Goal: Navigation & Orientation: Find specific page/section

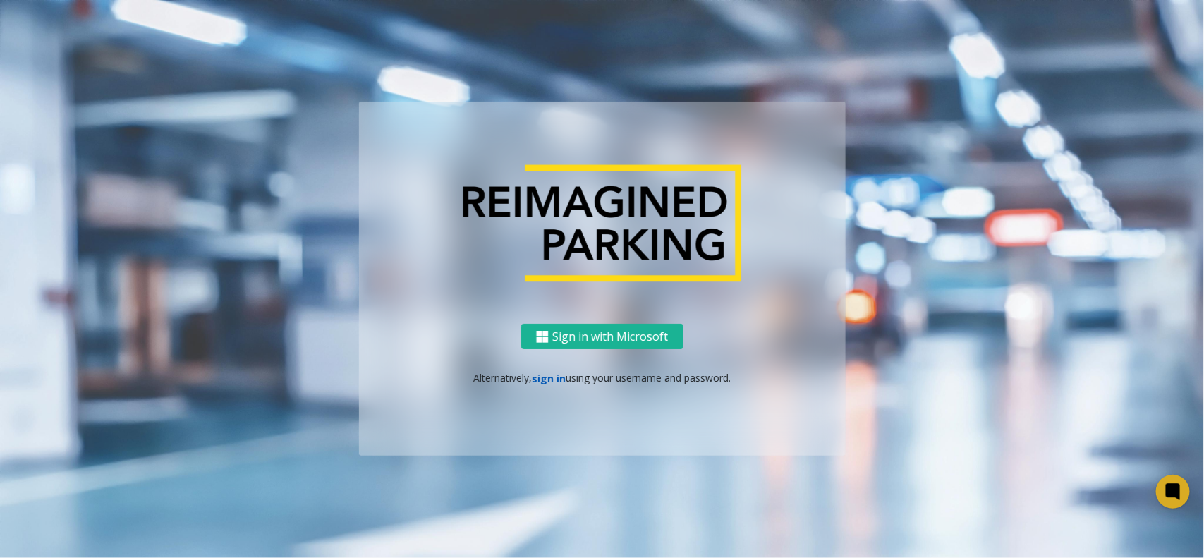
click at [556, 379] on link "sign in" at bounding box center [549, 378] width 34 height 13
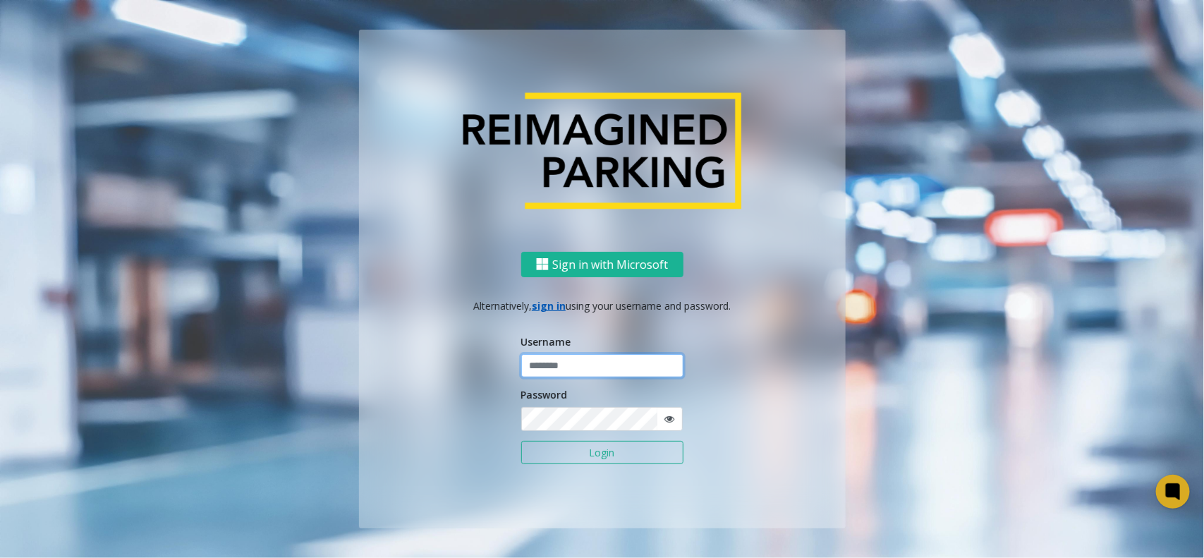
click at [569, 372] on input "text" at bounding box center [602, 366] width 162 height 24
type input "**********"
click at [612, 453] on button "Login" at bounding box center [602, 453] width 162 height 24
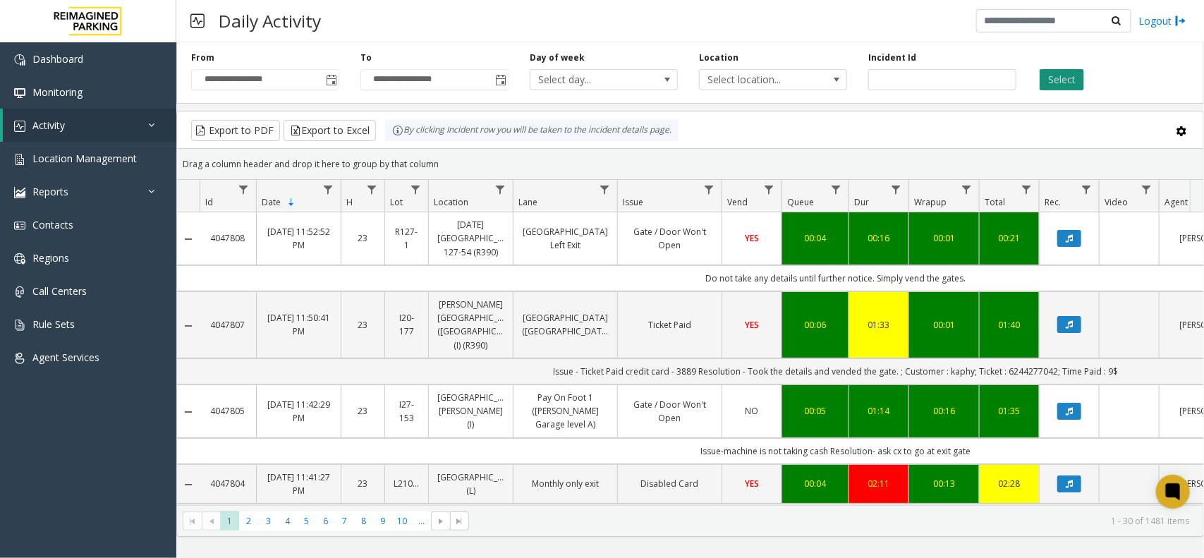
click at [1057, 78] on button "Select" at bounding box center [1062, 79] width 44 height 21
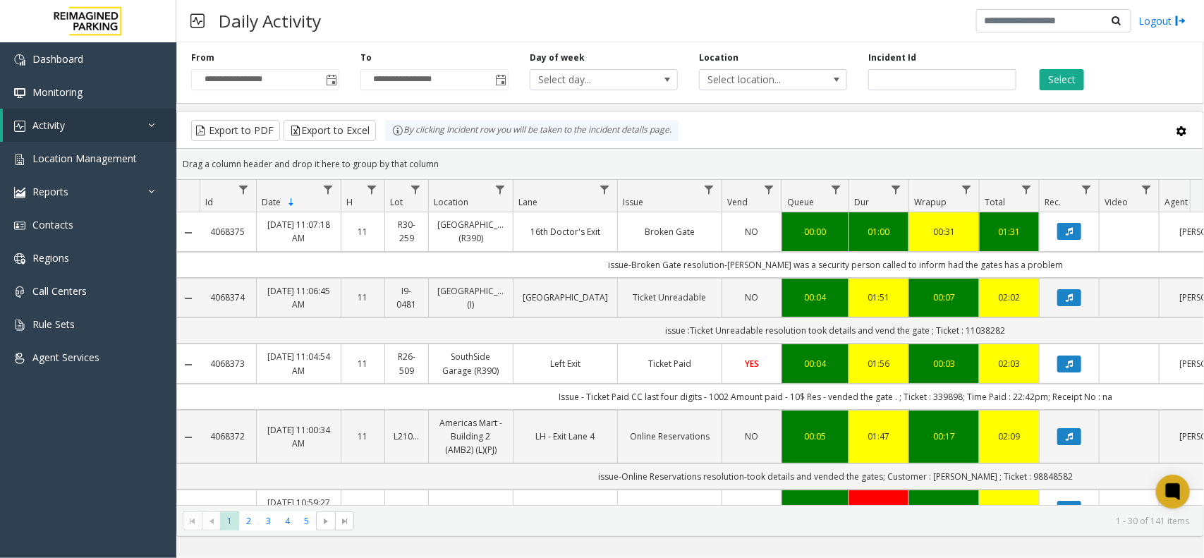
click at [629, 20] on div "Daily Activity Logout" at bounding box center [690, 21] width 1028 height 42
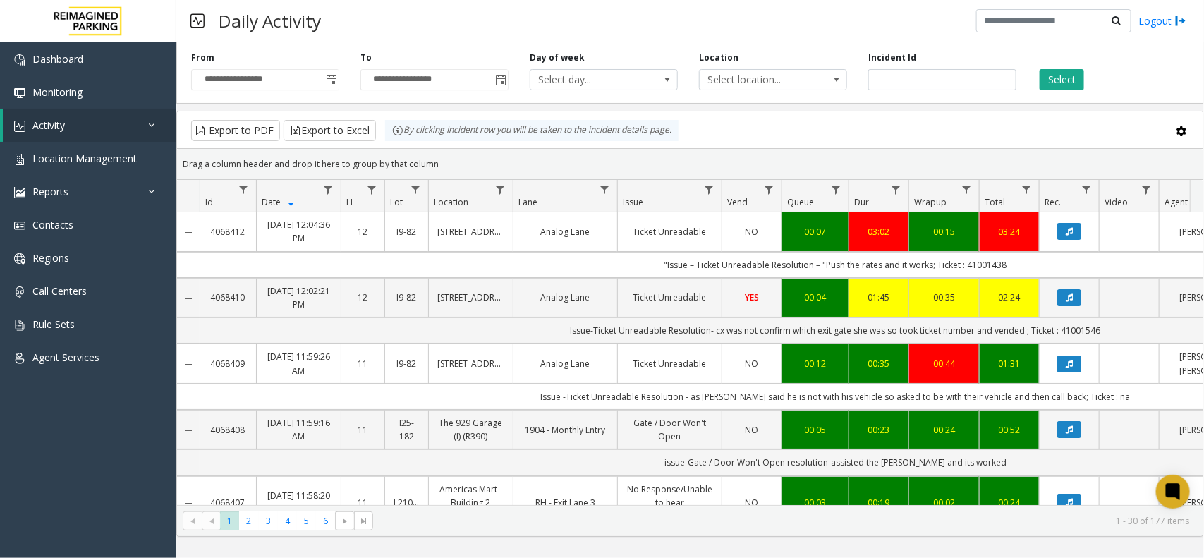
click at [1062, 90] on div "**********" at bounding box center [690, 70] width 1028 height 67
click at [1069, 83] on button "Select" at bounding box center [1062, 79] width 44 height 21
click at [1083, 76] on button "Select" at bounding box center [1062, 79] width 44 height 21
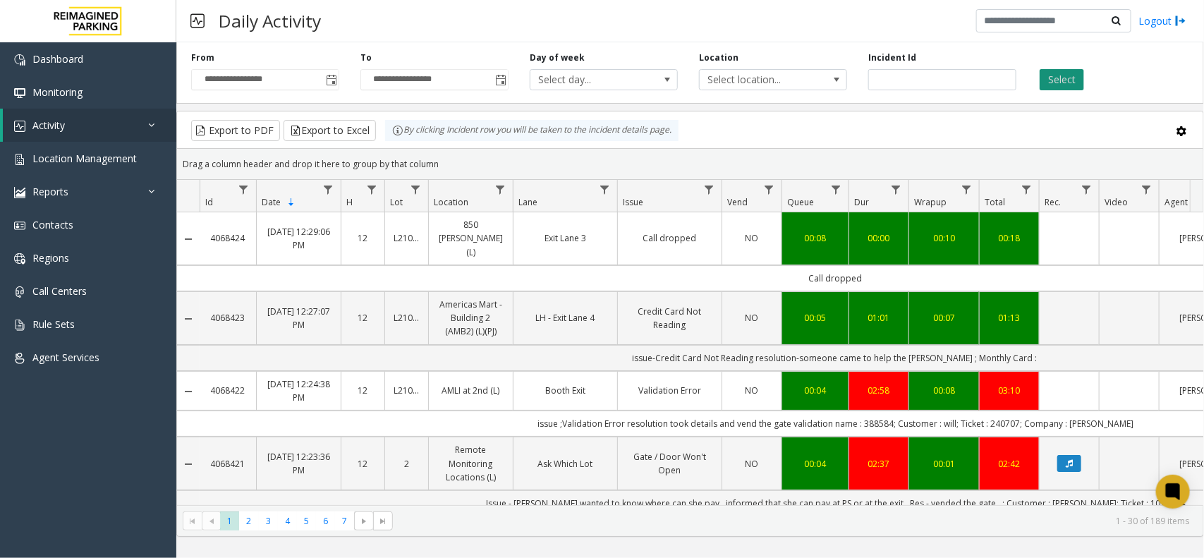
click at [1050, 79] on button "Select" at bounding box center [1062, 79] width 44 height 21
click at [71, 110] on link "Activity" at bounding box center [90, 125] width 174 height 33
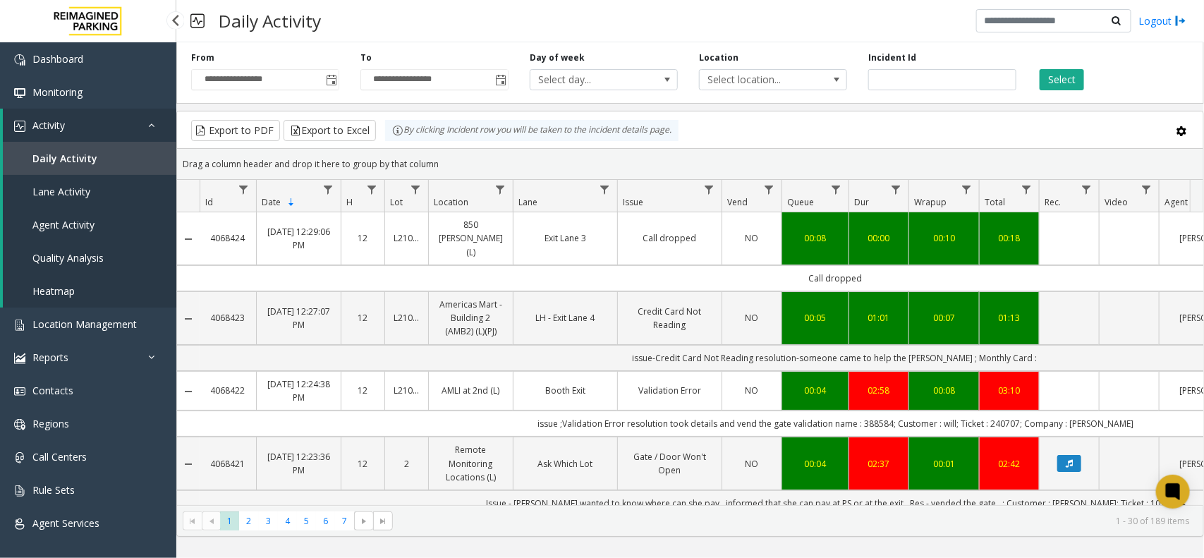
click at [79, 156] on span "Daily Activity" at bounding box center [64, 158] width 65 height 13
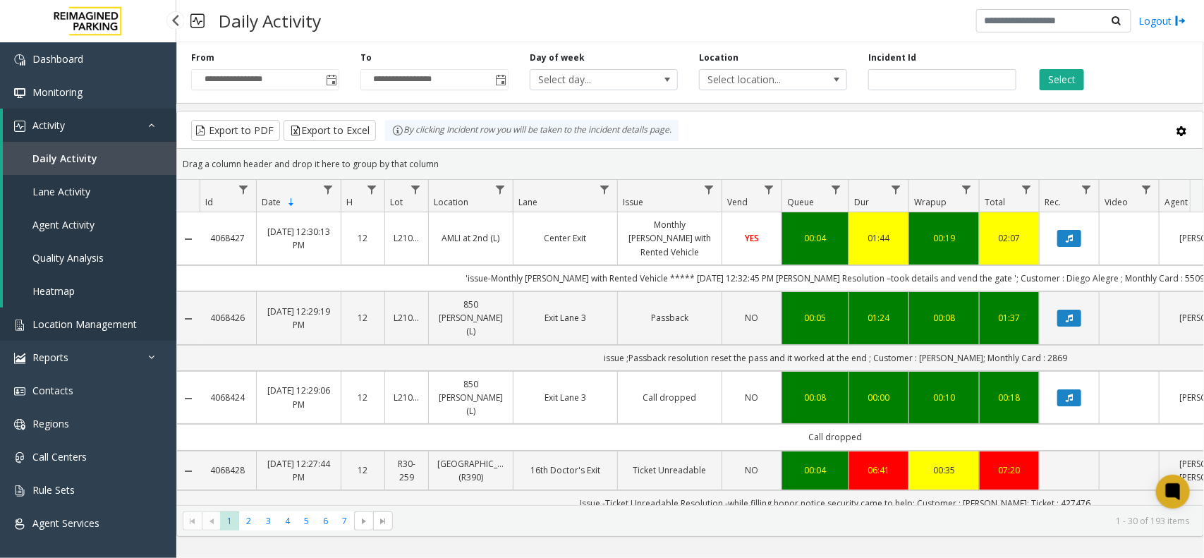
click at [88, 322] on span "Location Management" at bounding box center [84, 323] width 104 height 13
click at [53, 314] on link "Location Management" at bounding box center [88, 324] width 176 height 33
click at [86, 319] on span "Location Management" at bounding box center [84, 323] width 104 height 13
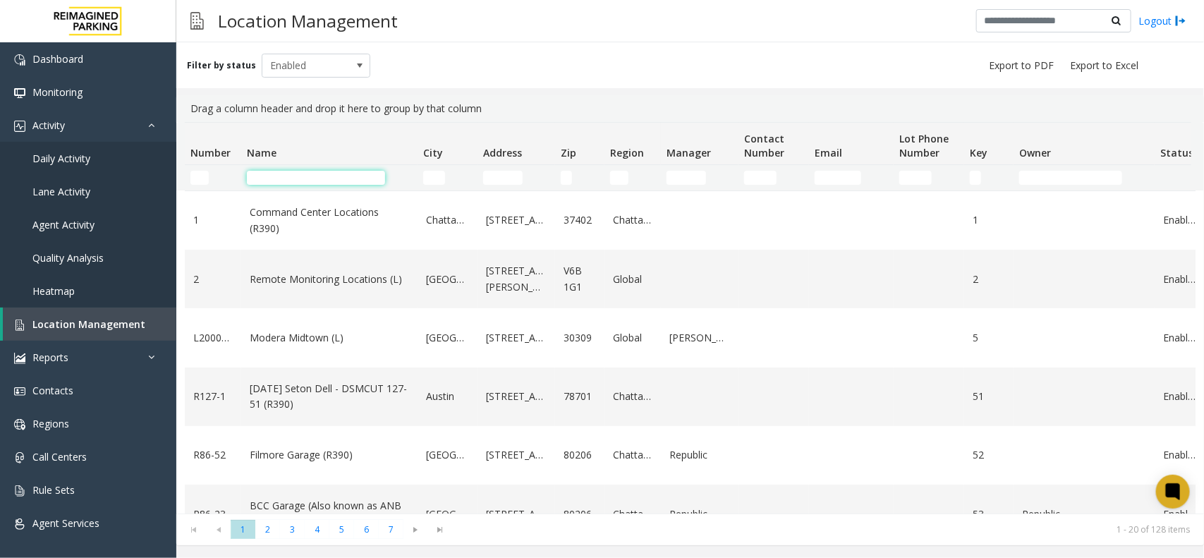
click at [303, 175] on input "Name Filter" at bounding box center [316, 178] width 138 height 14
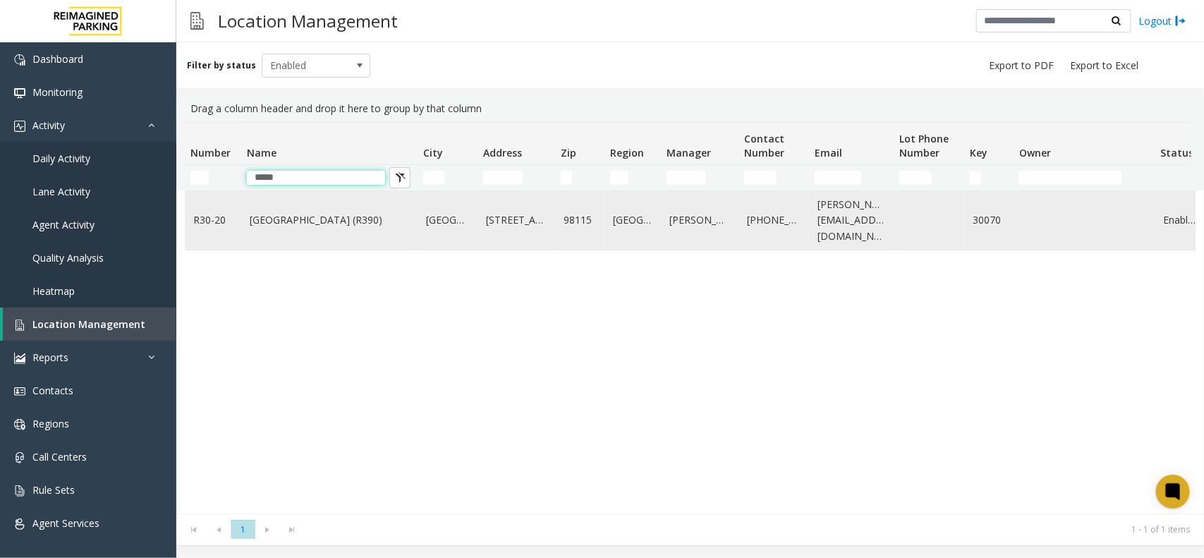
type input "*****"
click at [336, 221] on link "Green Lake Village (R390)" at bounding box center [329, 220] width 159 height 16
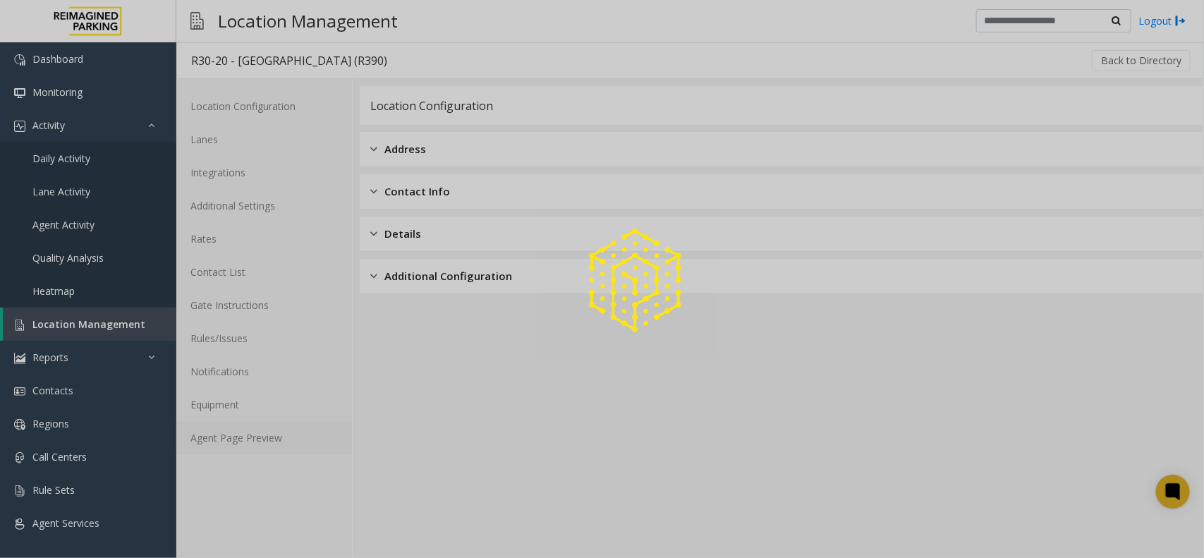
click at [260, 435] on link "Agent Page Preview" at bounding box center [264, 437] width 176 height 33
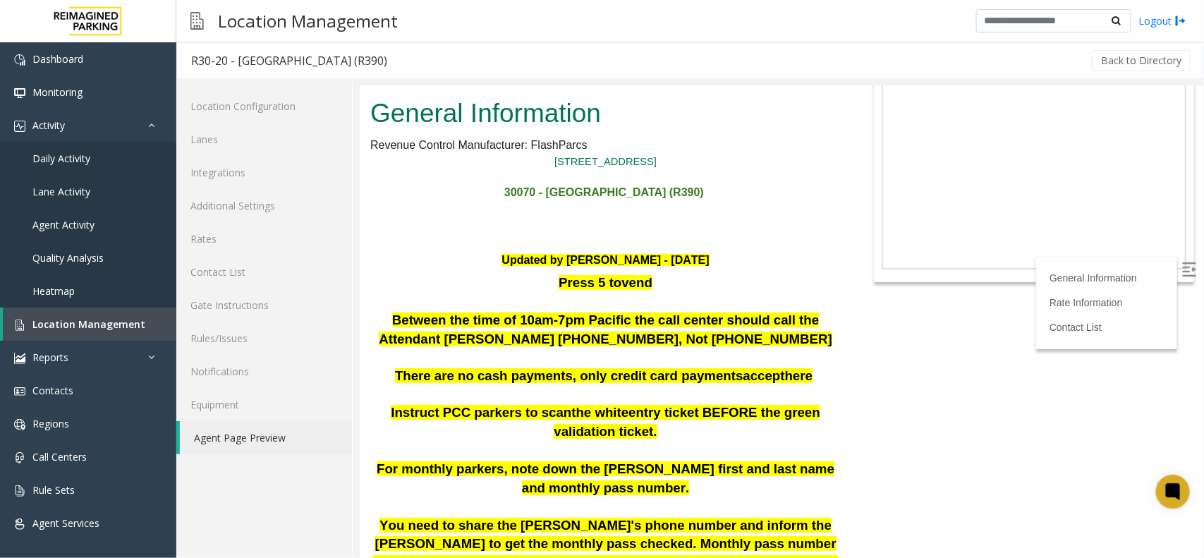
scroll to position [265, 0]
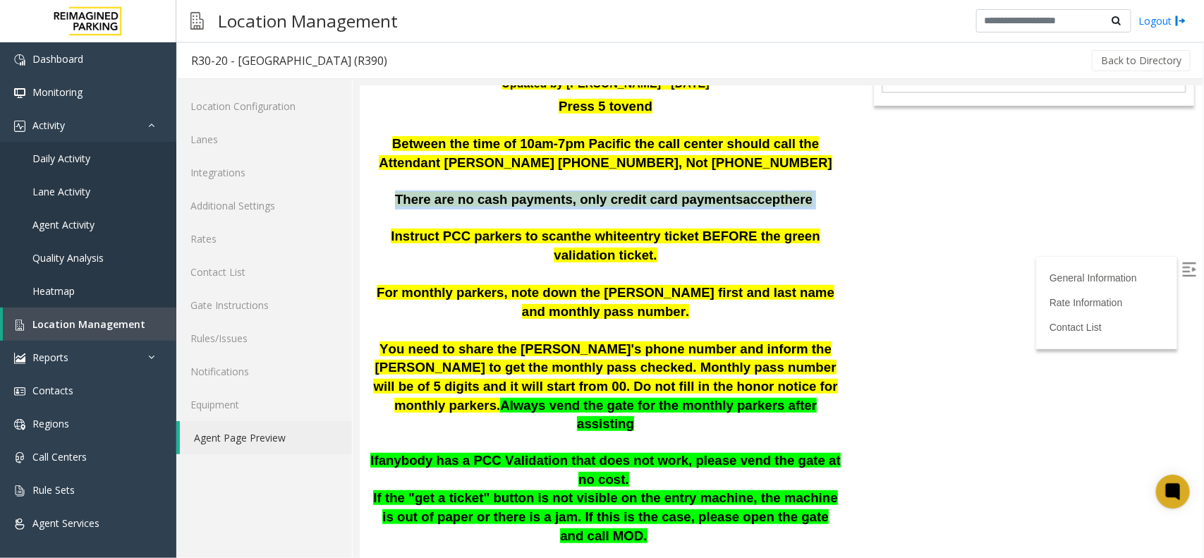
drag, startPoint x: 386, startPoint y: 192, endPoint x: 822, endPoint y: 193, distance: 436.6
click at [822, 193] on p "There are no cash payments, only credit card payments accept here" at bounding box center [605, 199] width 470 height 19
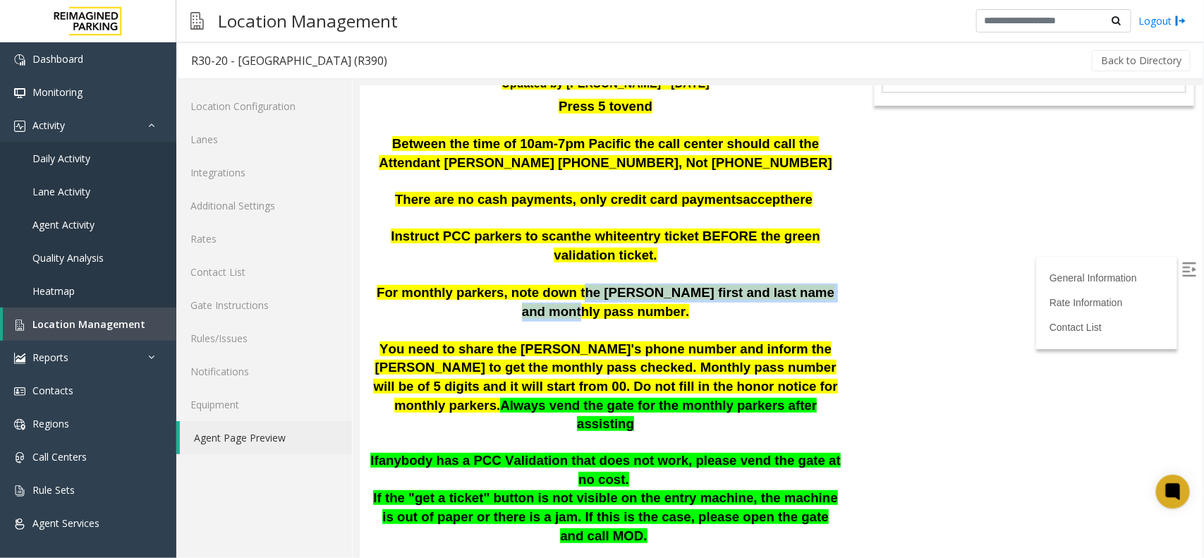
click at [810, 291] on span "For monthly parkers, note down the parker's first and last name and monthly pas…" at bounding box center [605, 301] width 458 height 34
click at [675, 232] on span "entry ticket BEFORE the green validation ticket." at bounding box center [686, 245] width 266 height 34
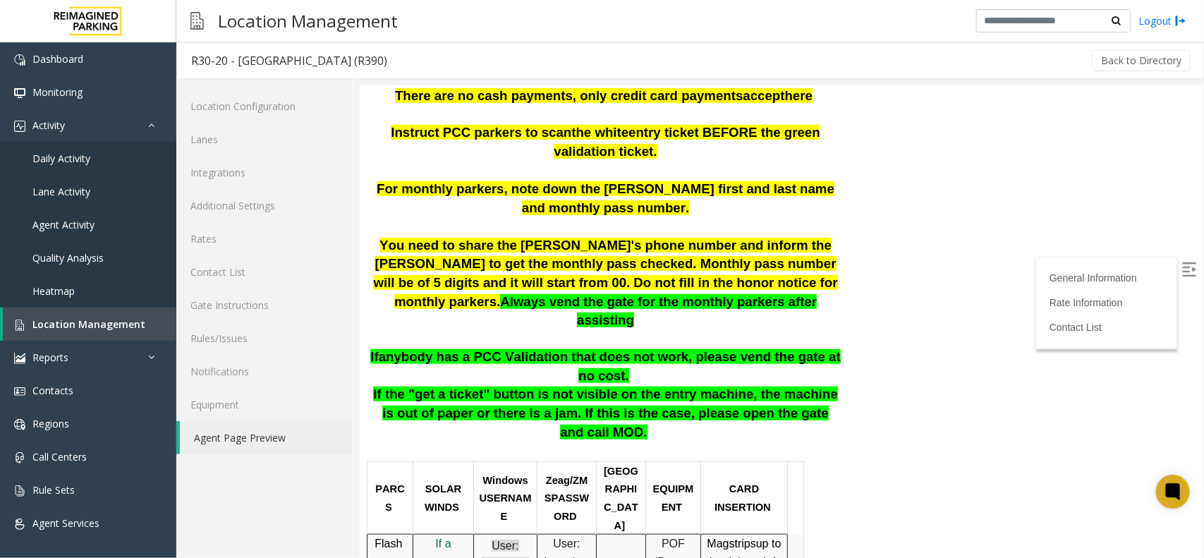
scroll to position [529, 0]
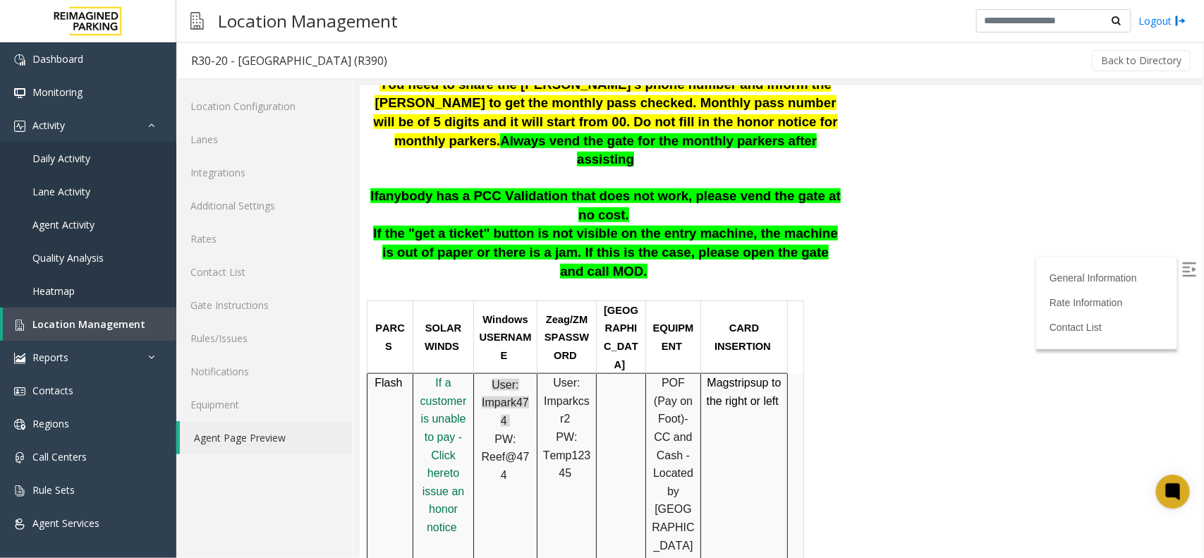
drag, startPoint x: 423, startPoint y: 271, endPoint x: 455, endPoint y: 435, distance: 167.5
drag, startPoint x: 650, startPoint y: 299, endPoint x: 673, endPoint y: 459, distance: 161.7
click at [673, 459] on p "POF (Pay on Foot) -CC and Cash - Located by Woodlawn Avenue elevator on Level C…" at bounding box center [672, 508] width 44 height 271
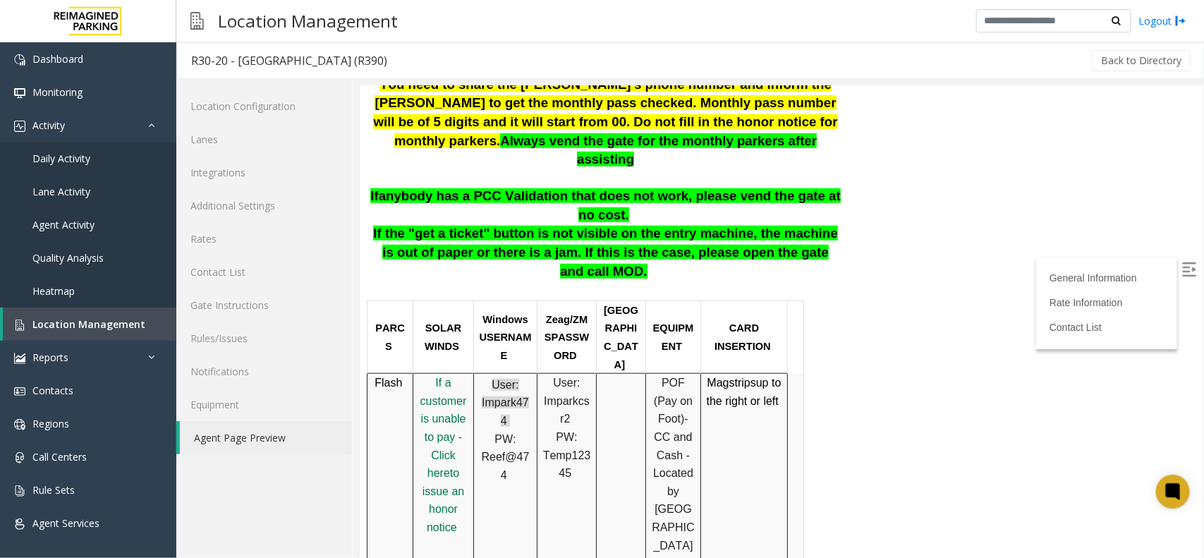
drag, startPoint x: 673, startPoint y: 481, endPoint x: 680, endPoint y: 479, distance: 7.4
click at [677, 485] on span "by Woodlawn Avenue elevator on Level C1." at bounding box center [672, 545] width 43 height 121
drag, startPoint x: 696, startPoint y: 509, endPoint x: 647, endPoint y: 303, distance: 212.3
click at [647, 373] on tr "Flash I f a customer is unable to pay - Click her e to issue an honor notice Us…" at bounding box center [585, 509] width 437 height 272
click at [749, 390] on td "Mag strips up to the right or left" at bounding box center [743, 509] width 87 height 272
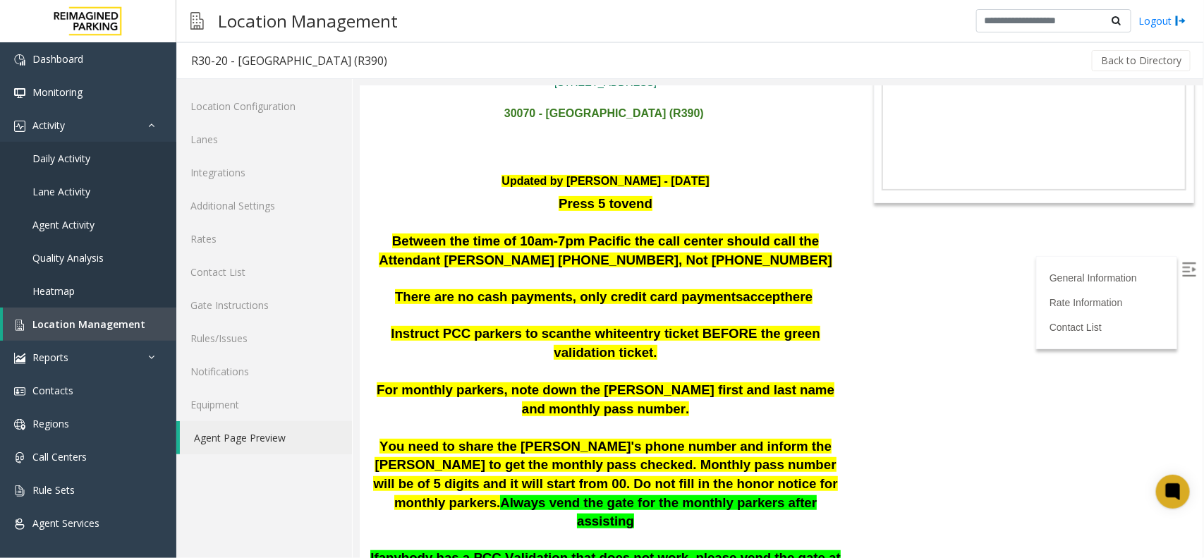
scroll to position [0, 0]
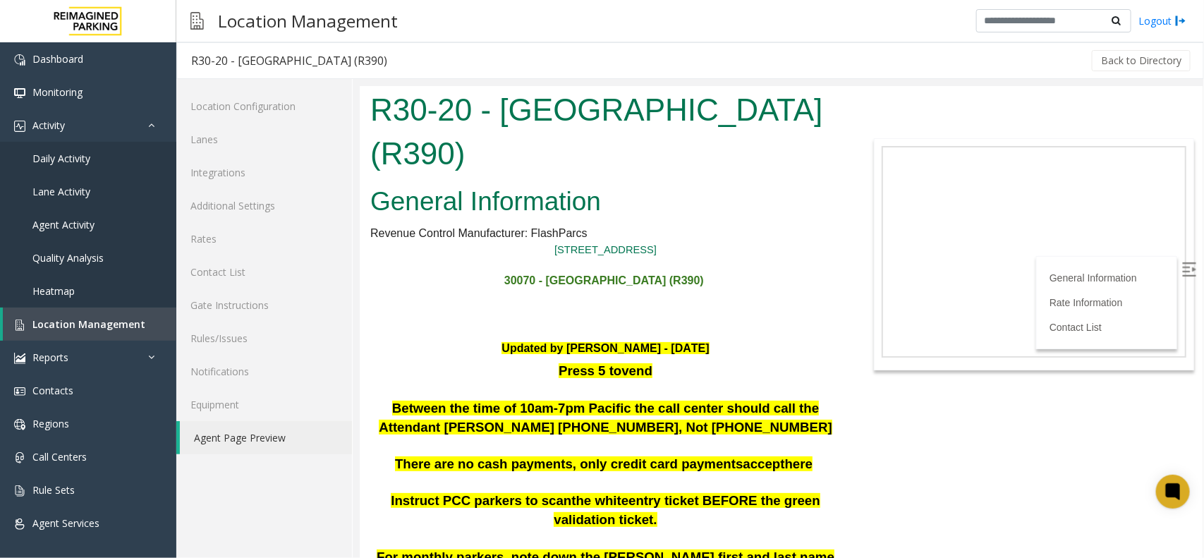
click at [1182, 269] on img at bounding box center [1189, 269] width 14 height 14
click at [71, 320] on span "Location Management" at bounding box center [88, 323] width 113 height 13
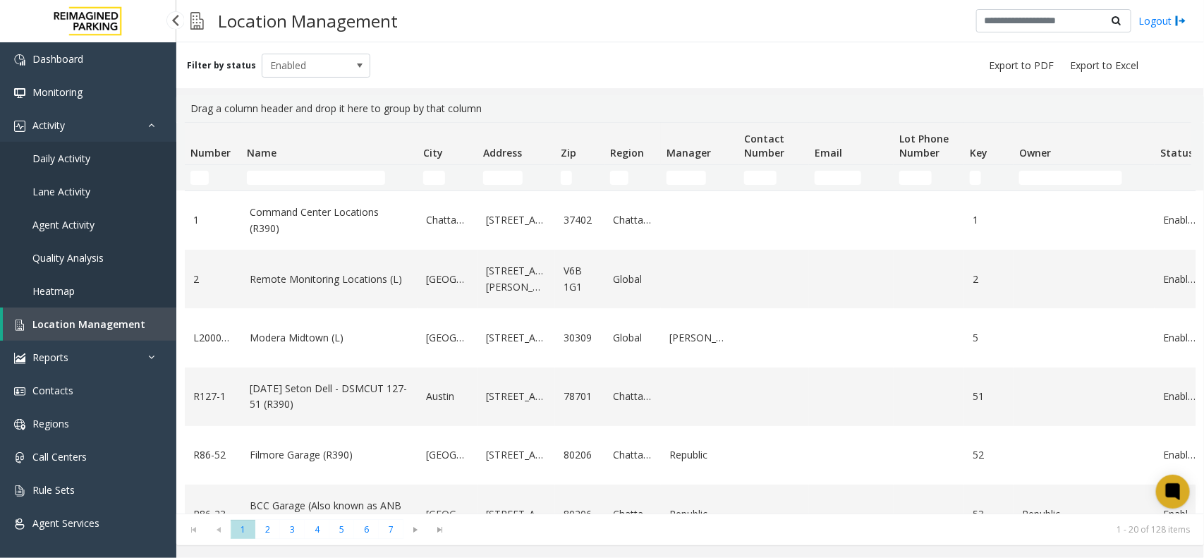
click at [54, 163] on span "Daily Activity" at bounding box center [61, 158] width 58 height 13
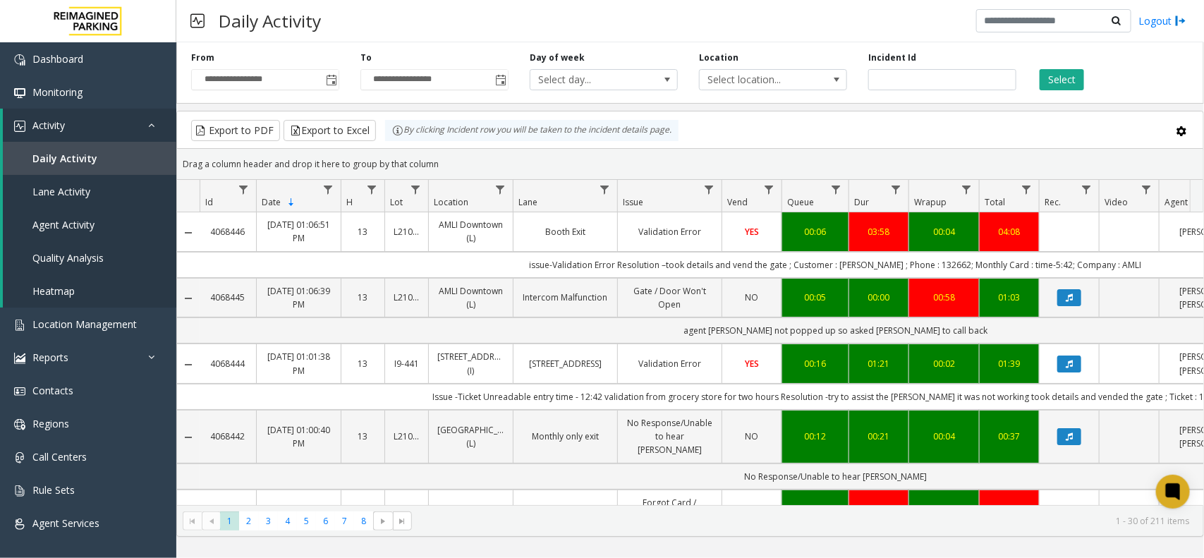
scroll to position [0, 182]
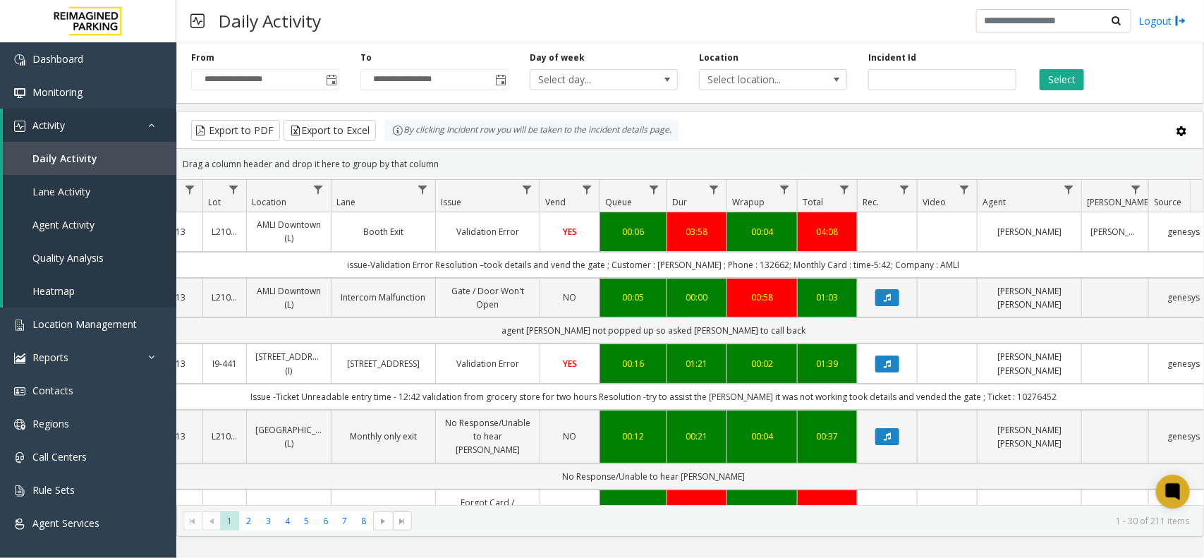
click at [748, 269] on td "issue-Validation Error Resolution –took details and vend the gate ; Customer : …" at bounding box center [654, 265] width 1272 height 26
copy td "132662"
drag, startPoint x: 511, startPoint y: 265, endPoint x: 612, endPoint y: 269, distance: 101.0
click at [612, 269] on td "issue-Validation Error Resolution –took details and vend the gate ; Customer : …" at bounding box center [654, 265] width 1272 height 26
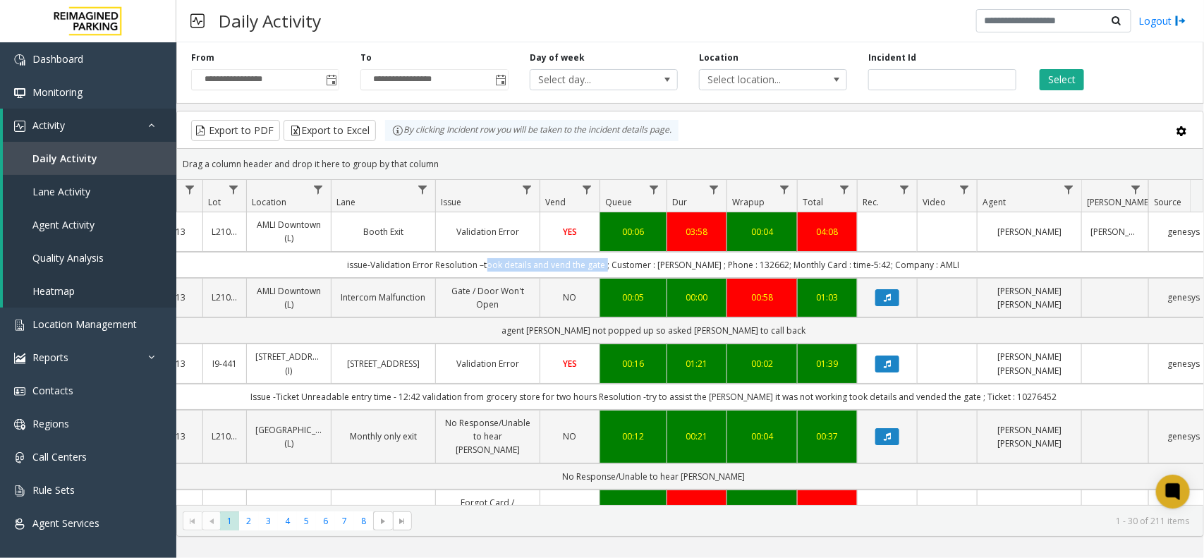
drag, startPoint x: 622, startPoint y: 267, endPoint x: 503, endPoint y: 267, distance: 119.2
click at [503, 267] on td "issue-Validation Error Resolution –took details and vend the gate ; Customer : …" at bounding box center [654, 265] width 1272 height 26
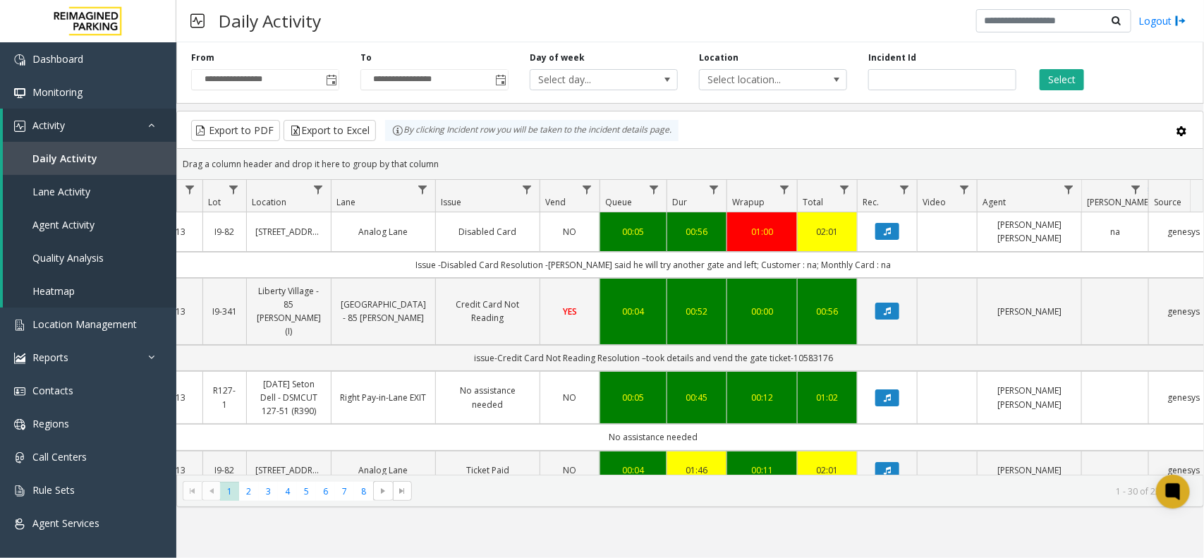
click at [1072, 68] on div "Select" at bounding box center [1111, 70] width 169 height 39
click at [1070, 76] on button "Select" at bounding box center [1062, 79] width 44 height 21
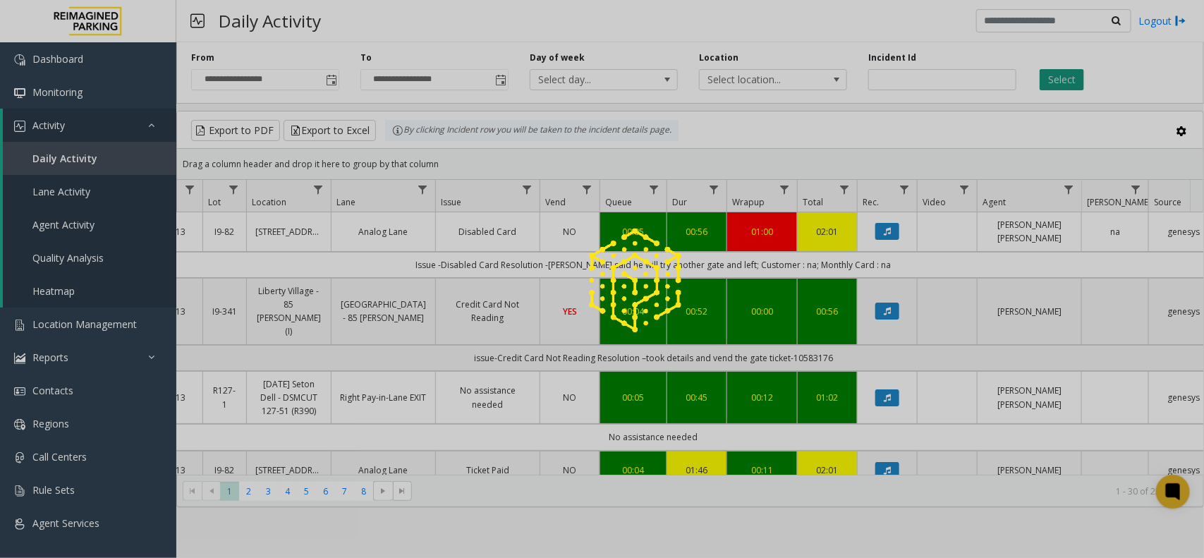
click at [912, 56] on label "Incident Id" at bounding box center [892, 57] width 48 height 13
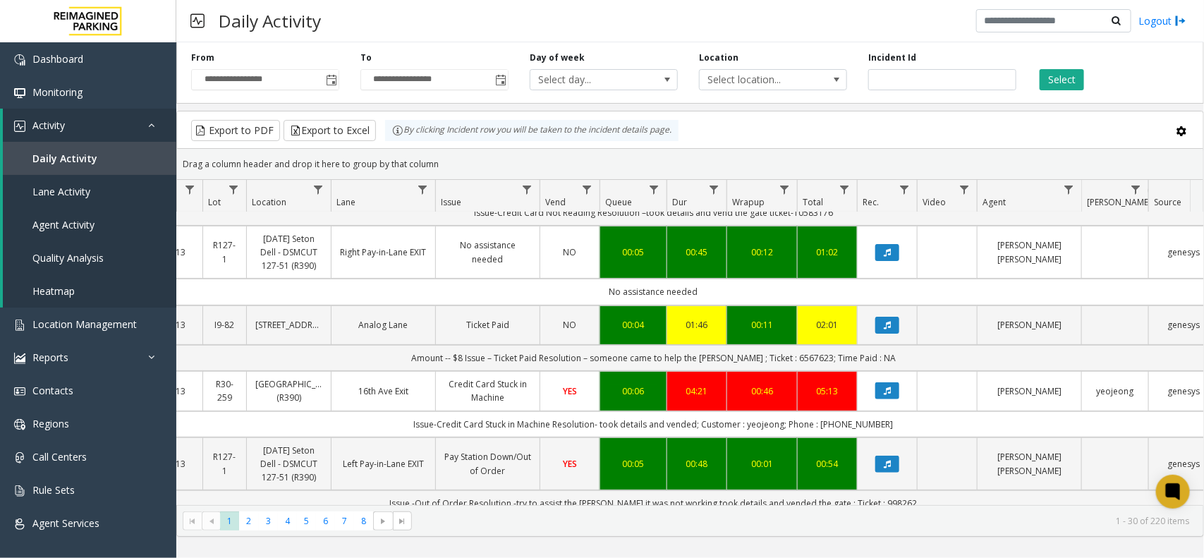
scroll to position [176, 182]
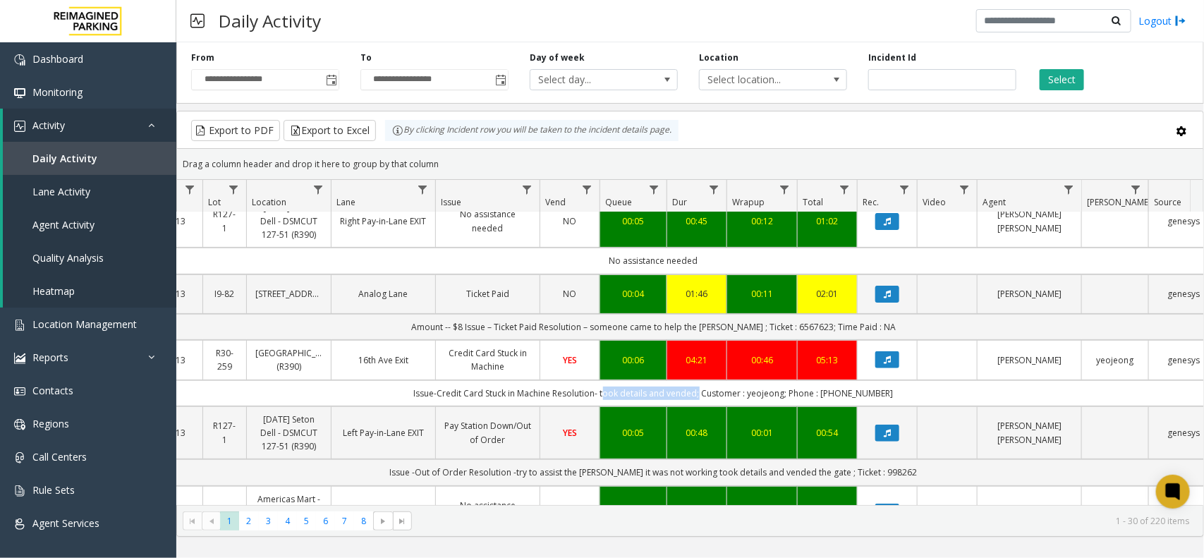
drag, startPoint x: 708, startPoint y: 368, endPoint x: 612, endPoint y: 378, distance: 95.7
click at [612, 380] on td "Issue-Credit Card Stuck in Machine Resolution- took details and vended; Custome…" at bounding box center [654, 393] width 1272 height 26
copy td "took details and vended"
click at [854, 380] on td "Issue-Credit Card Stuck in Machine Resolution- took details and vended; Custome…" at bounding box center [654, 393] width 1272 height 26
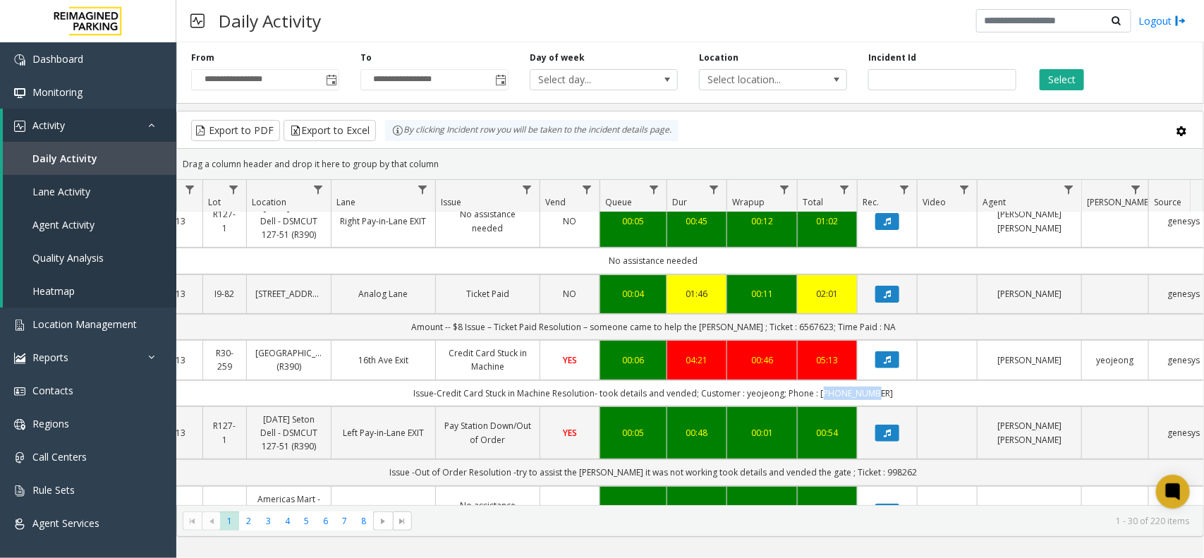
copy td "4437145117"
click at [782, 380] on td "Issue-Credit Card Stuck in Machine Resolution- took details and vended; Custome…" at bounding box center [654, 393] width 1272 height 26
copy td "yeojeong"
click at [854, 380] on td "Issue-Credit Card Stuck in Machine Resolution- took details and vended; Custome…" at bounding box center [654, 393] width 1272 height 26
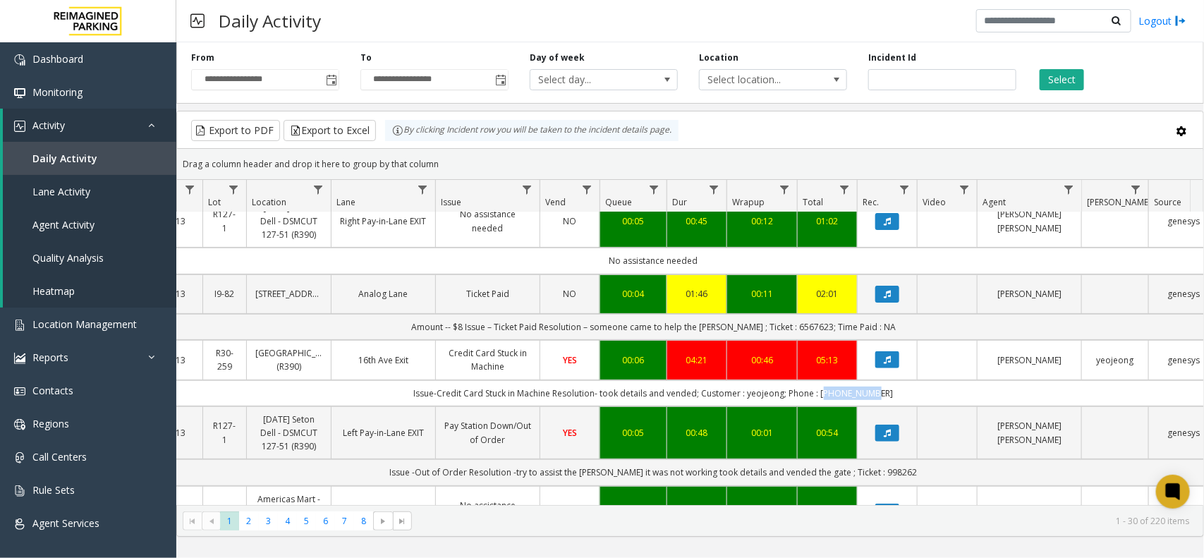
click at [854, 380] on td "Issue-Credit Card Stuck in Machine Resolution- took details and vended; Custome…" at bounding box center [654, 393] width 1272 height 26
copy td "4437145117"
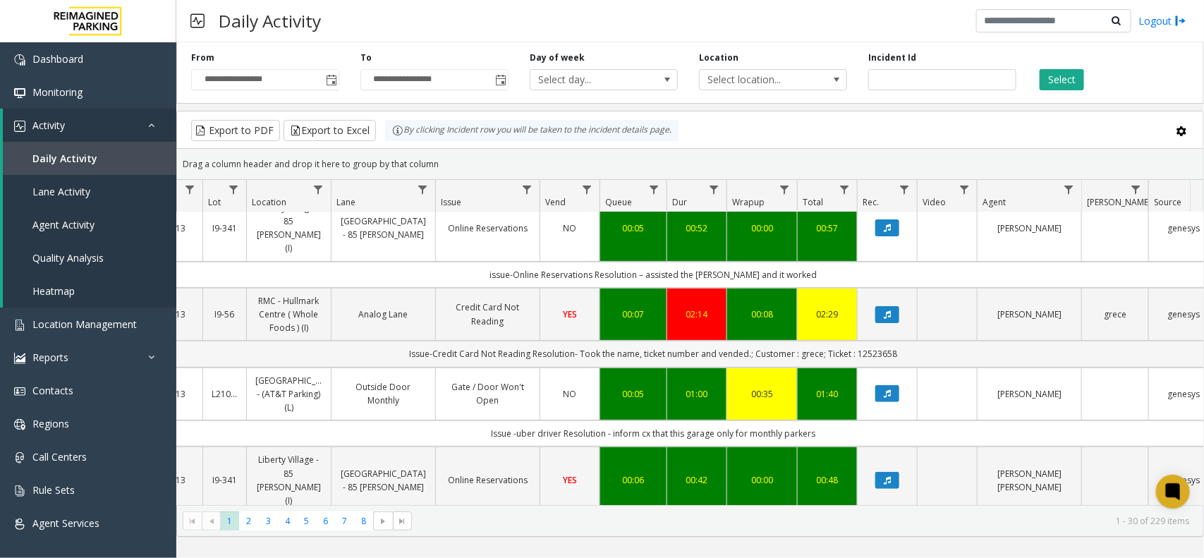
scroll to position [0, 182]
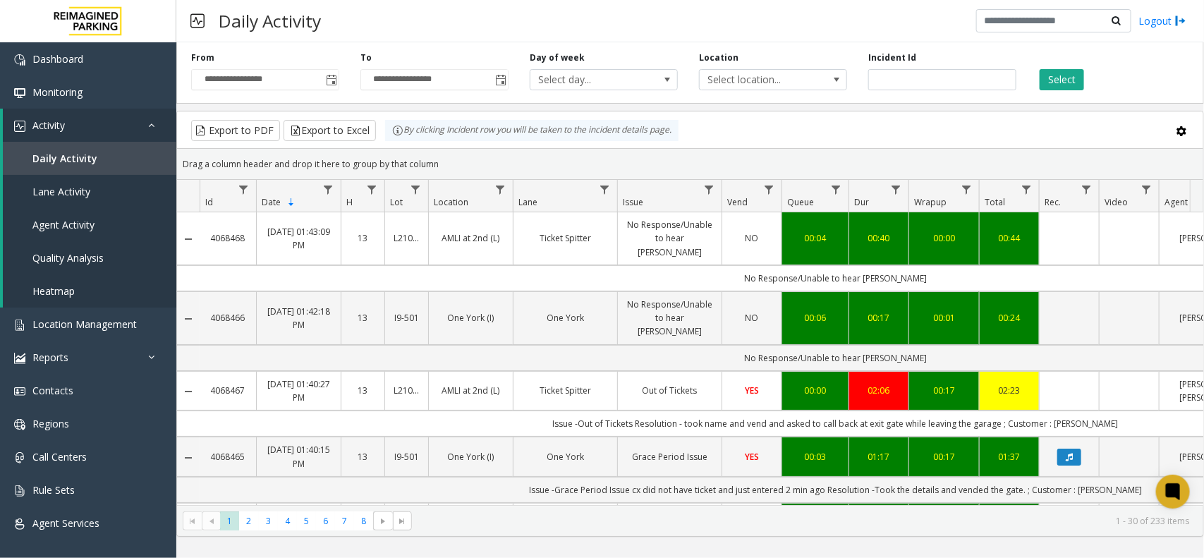
scroll to position [0, 182]
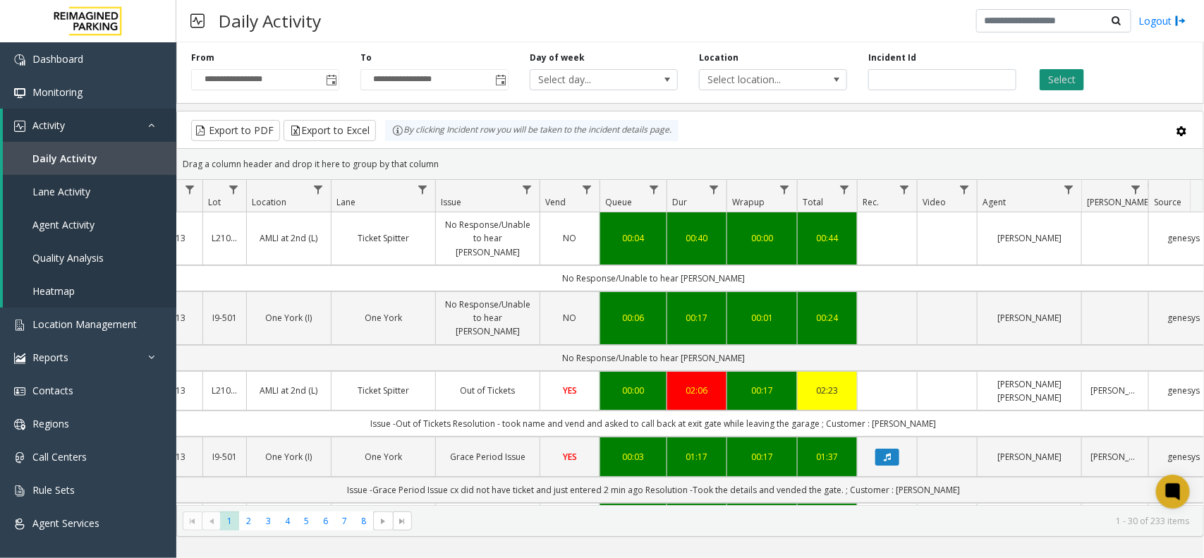
click at [1044, 83] on button "Select" at bounding box center [1062, 79] width 44 height 21
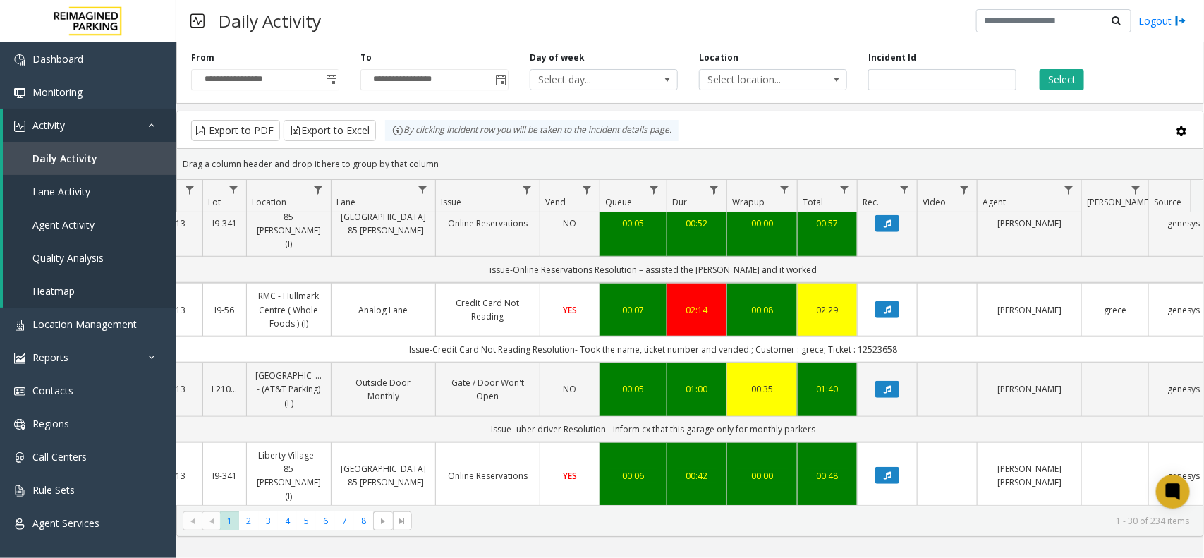
scroll to position [441, 182]
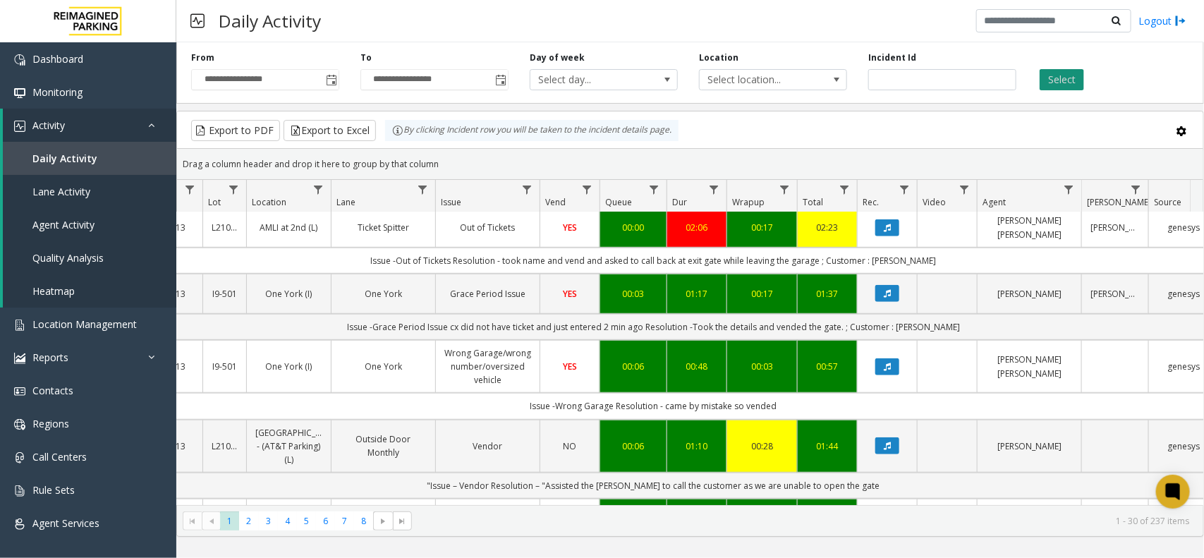
click at [1083, 85] on button "Select" at bounding box center [1062, 79] width 44 height 21
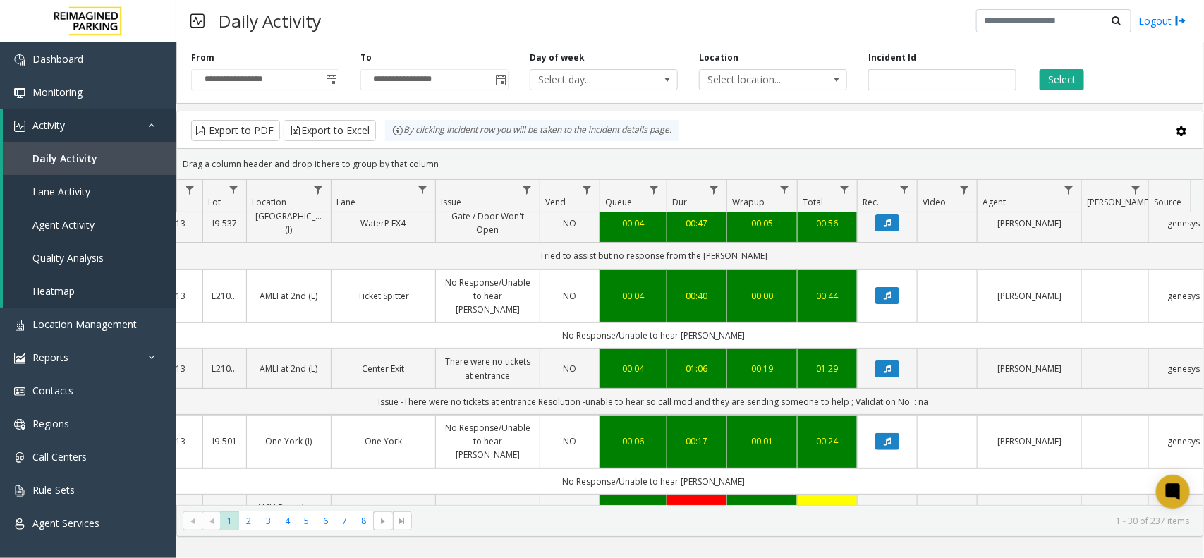
scroll to position [176, 182]
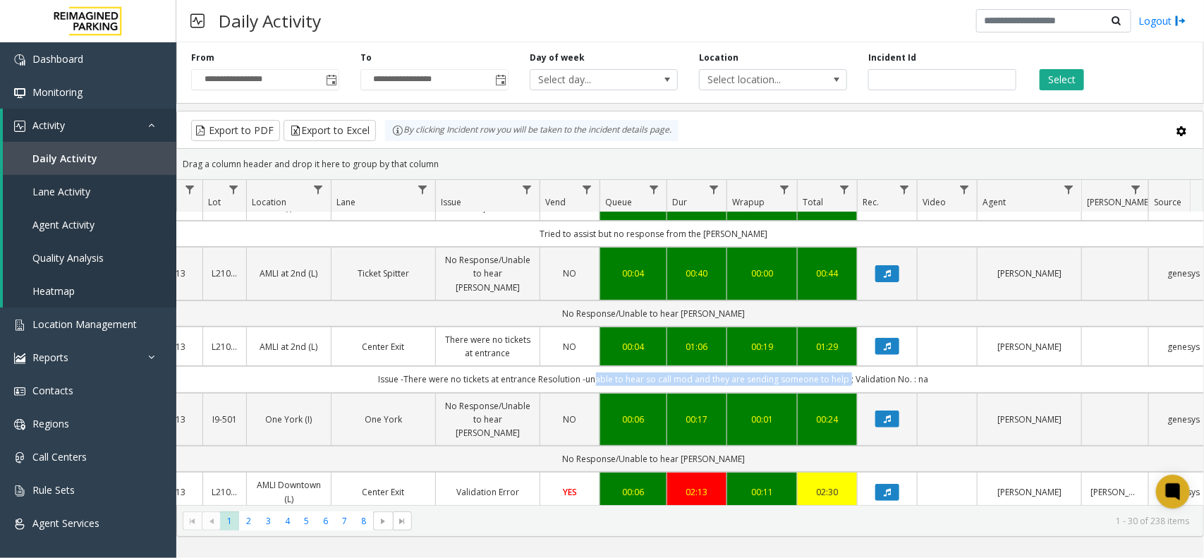
copy td "nable to hear so call mod and they are sending someone to help"
drag, startPoint x: 845, startPoint y: 369, endPoint x: 590, endPoint y: 372, distance: 254.7
click at [590, 372] on td "Issue -There were no tickets at entrance Resolution -unable to hear so call mod…" at bounding box center [654, 379] width 1272 height 26
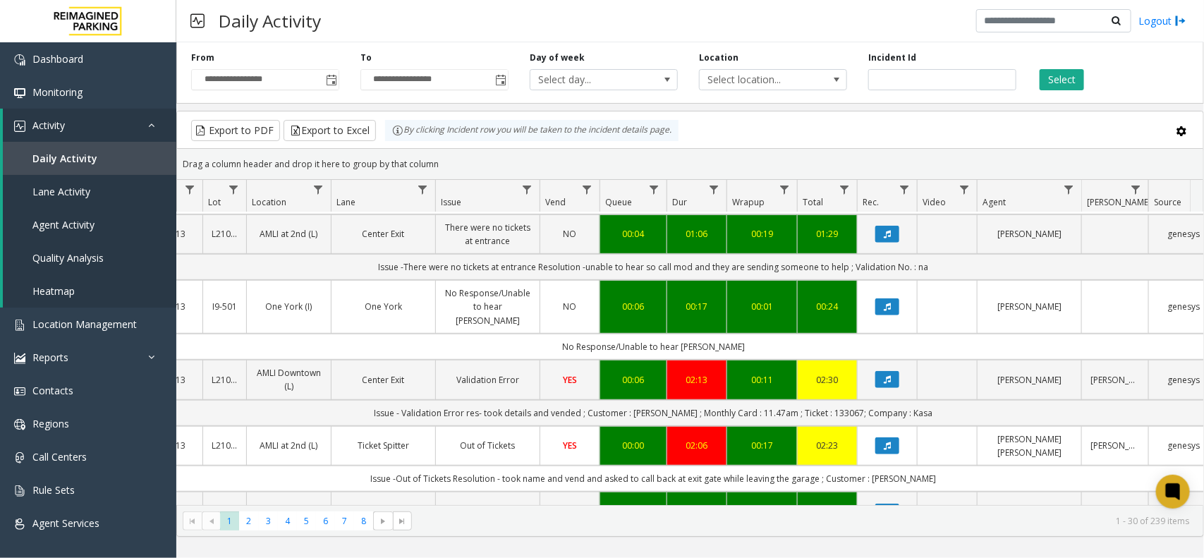
scroll to position [441, 182]
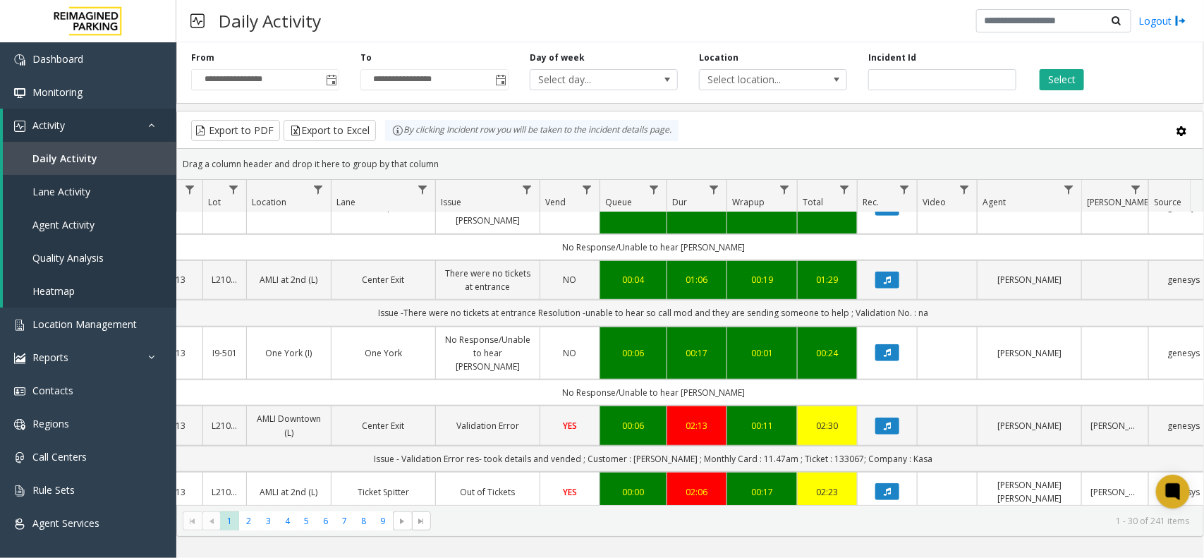
drag, startPoint x: 598, startPoint y: 305, endPoint x: 949, endPoint y: 291, distance: 351.5
click at [949, 300] on td "Issue -There were no tickets at entrance Resolution -unable to hear so call mod…" at bounding box center [654, 313] width 1272 height 26
click at [603, 25] on div "Daily Activity Logout" at bounding box center [690, 21] width 1028 height 42
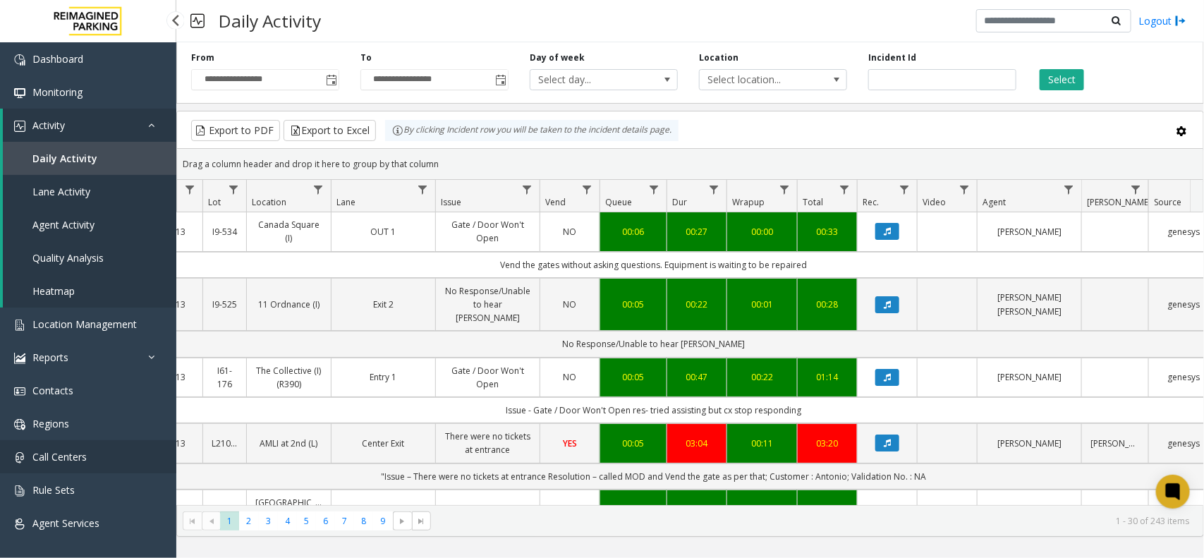
scroll to position [0, 0]
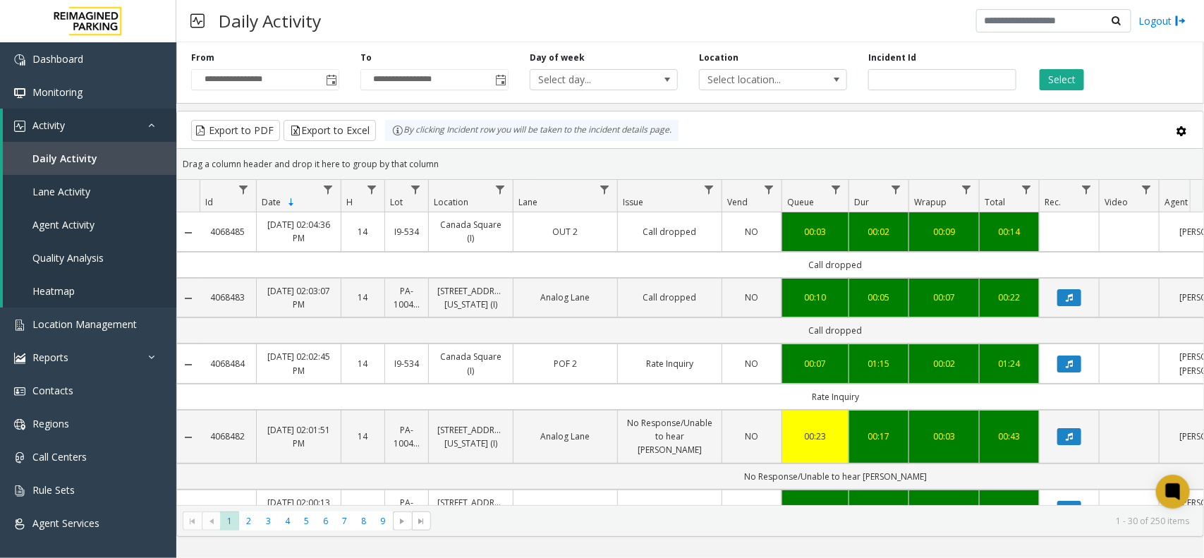
click at [1094, 69] on div "Select" at bounding box center [1111, 70] width 169 height 39
click at [1072, 74] on button "Select" at bounding box center [1062, 79] width 44 height 21
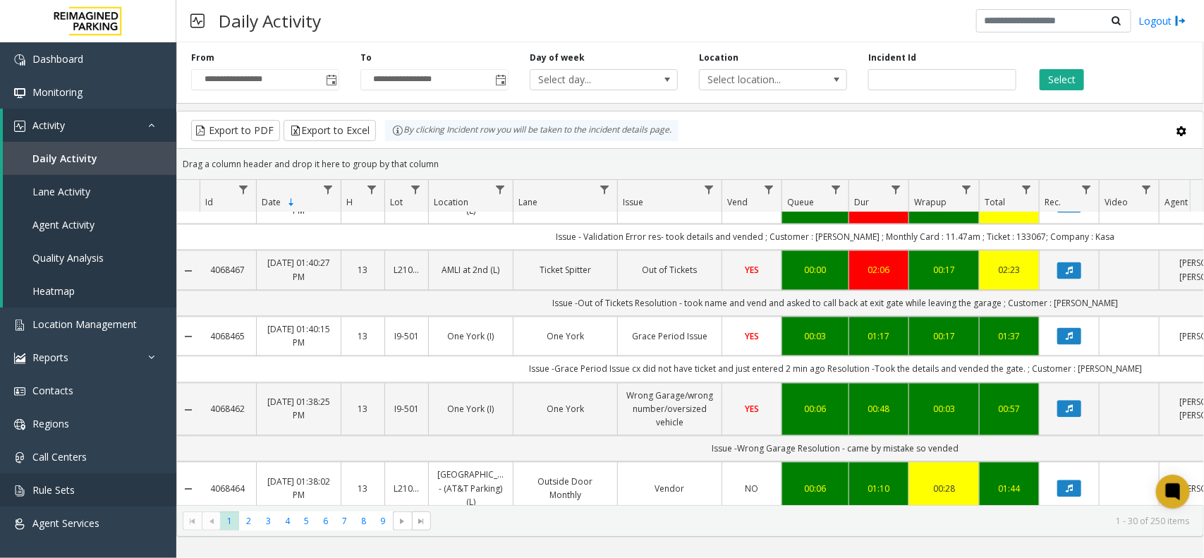
scroll to position [1058, 0]
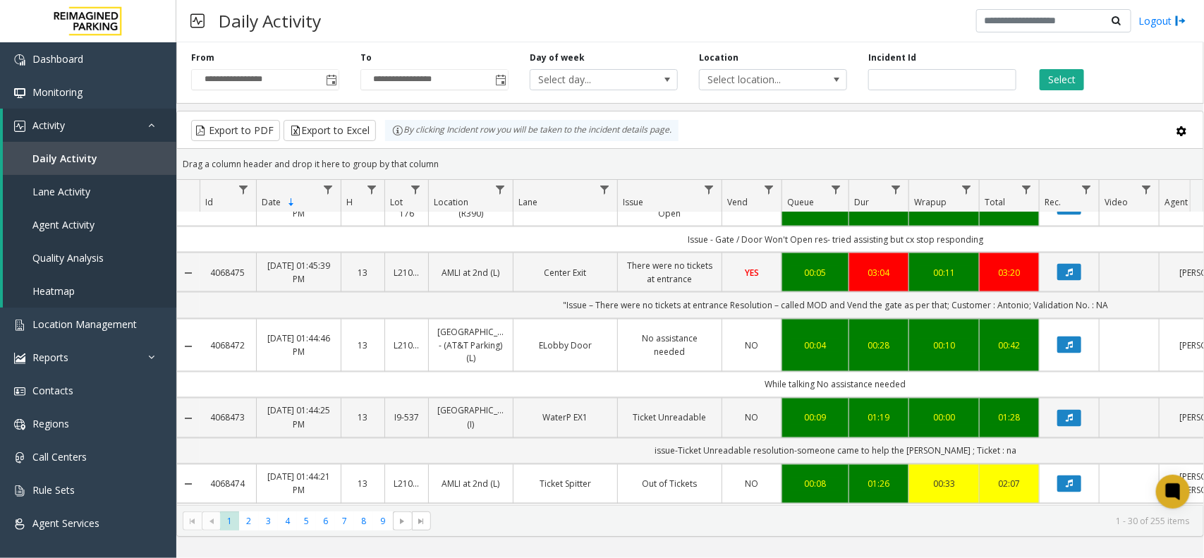
click at [1074, 66] on div "Select" at bounding box center [1111, 70] width 169 height 39
click at [1072, 71] on button "Select" at bounding box center [1062, 79] width 44 height 21
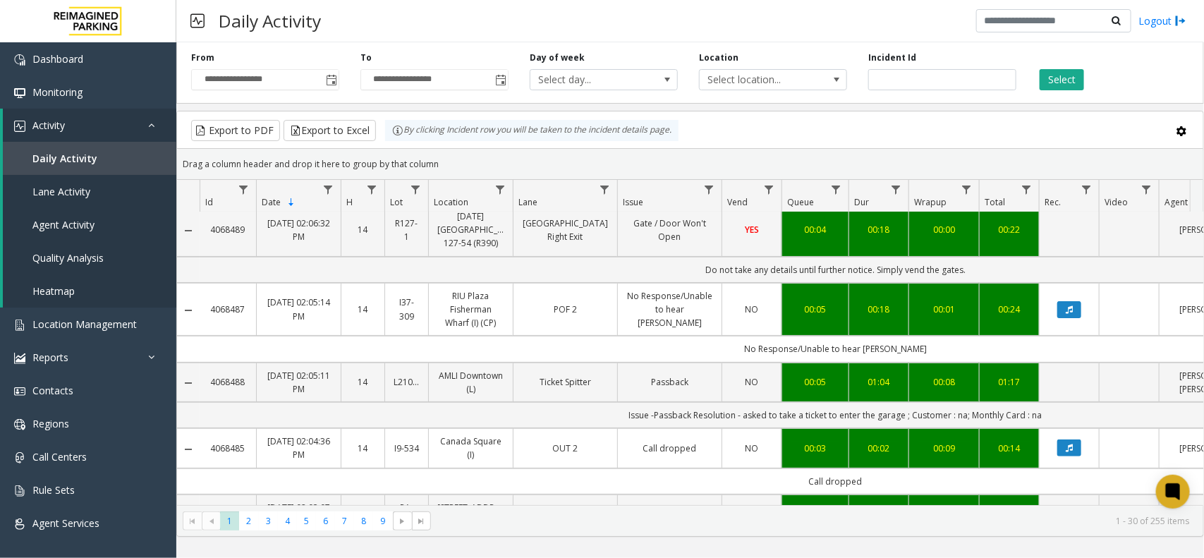
scroll to position [0, 0]
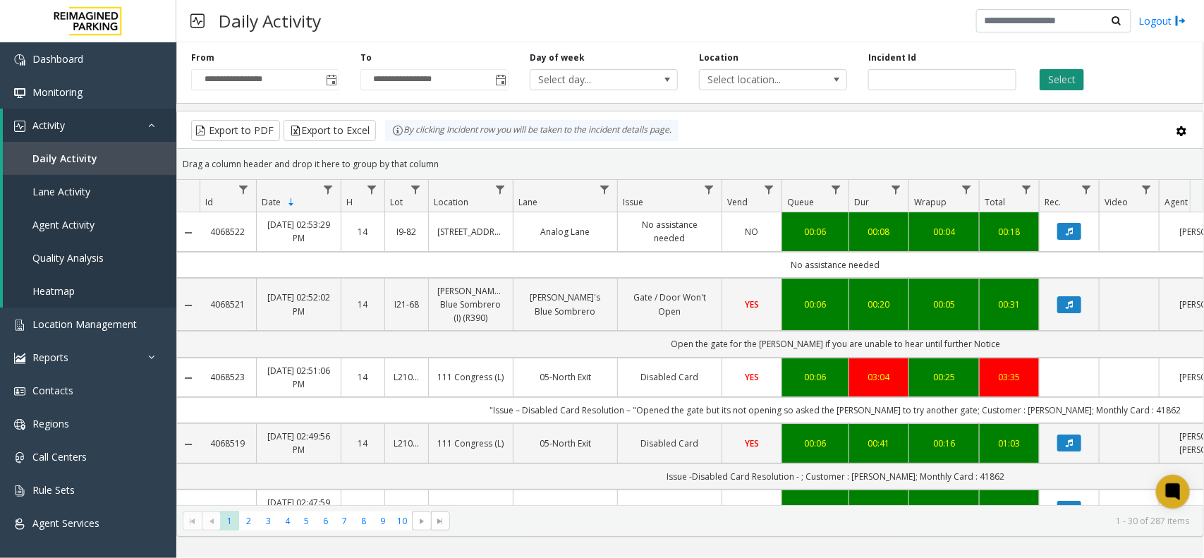
click at [1066, 72] on button "Select" at bounding box center [1062, 79] width 44 height 21
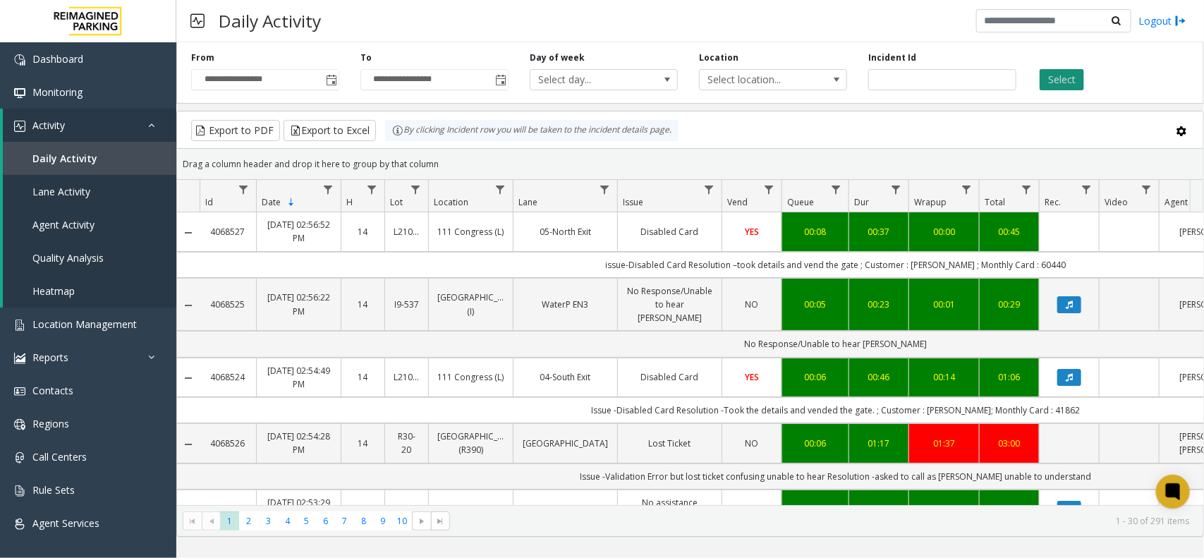
click at [1050, 80] on button "Select" at bounding box center [1062, 79] width 44 height 21
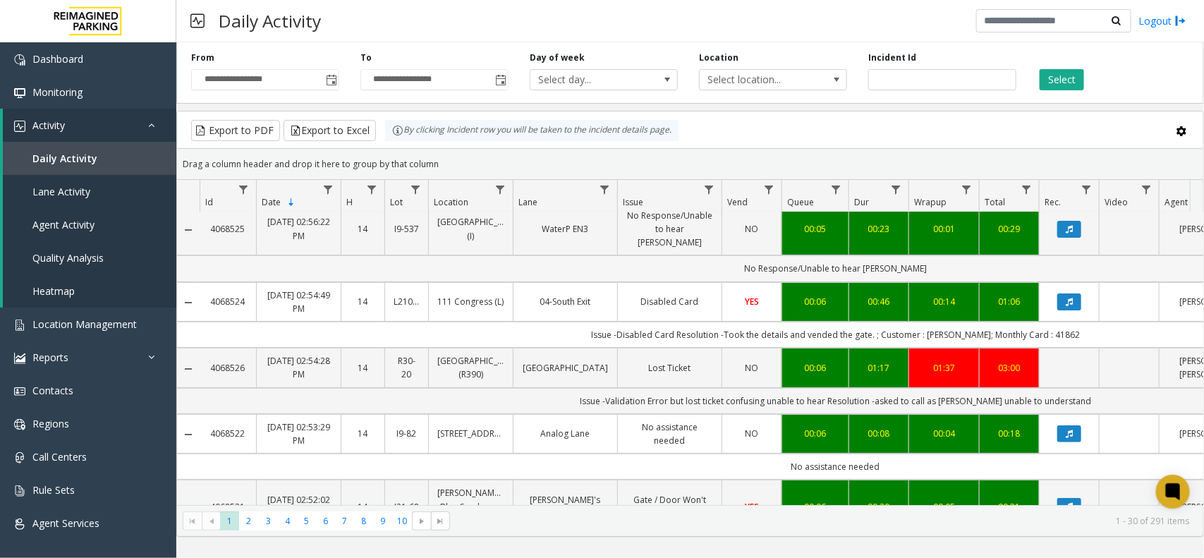
scroll to position [176, 0]
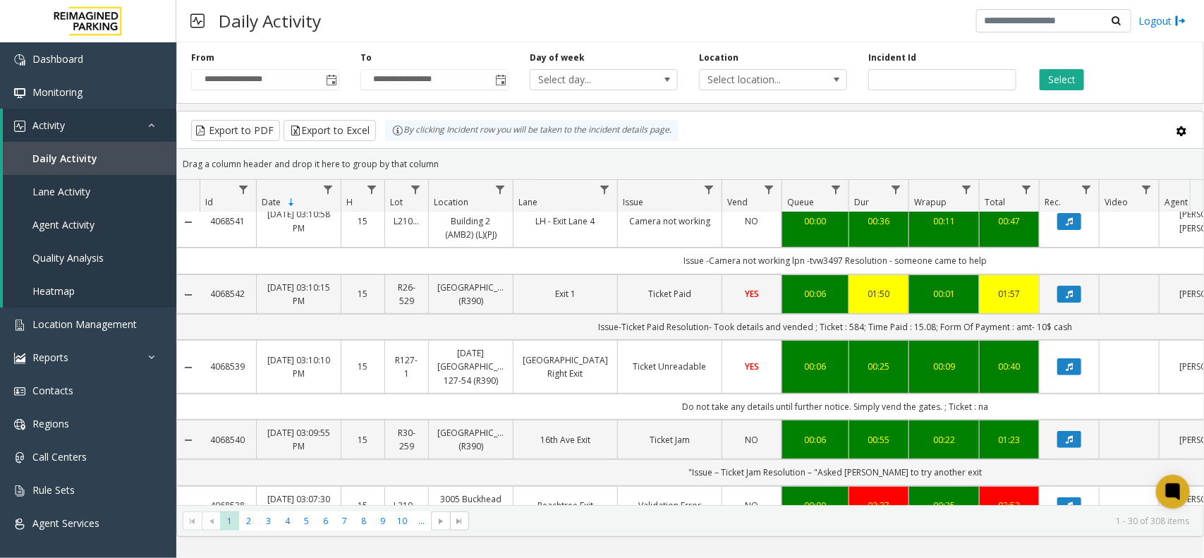
click at [1038, 80] on div "Select" at bounding box center [1111, 70] width 169 height 39
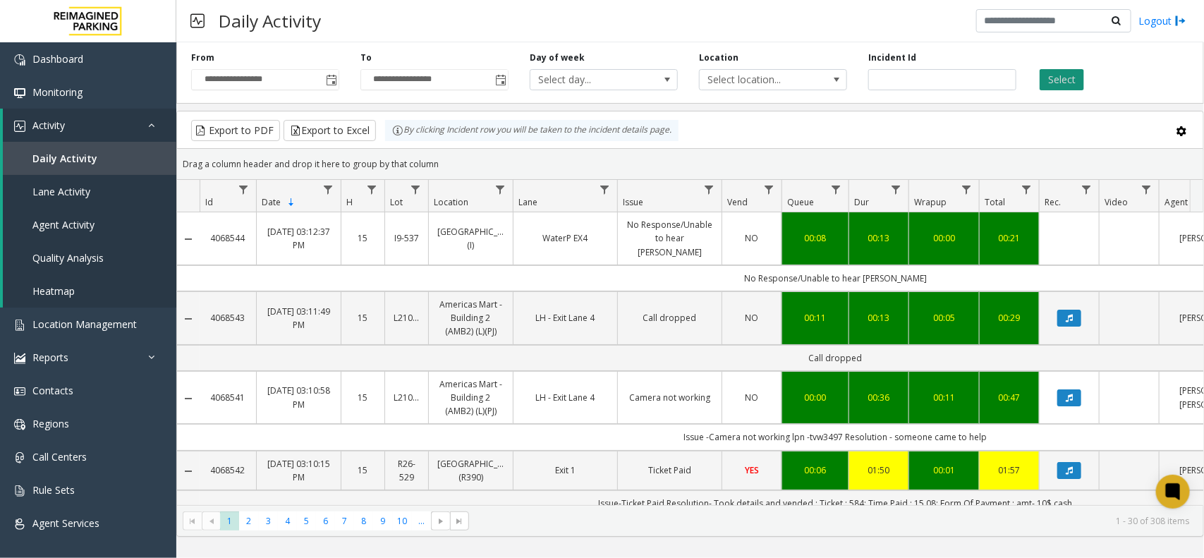
click at [1067, 85] on button "Select" at bounding box center [1062, 79] width 44 height 21
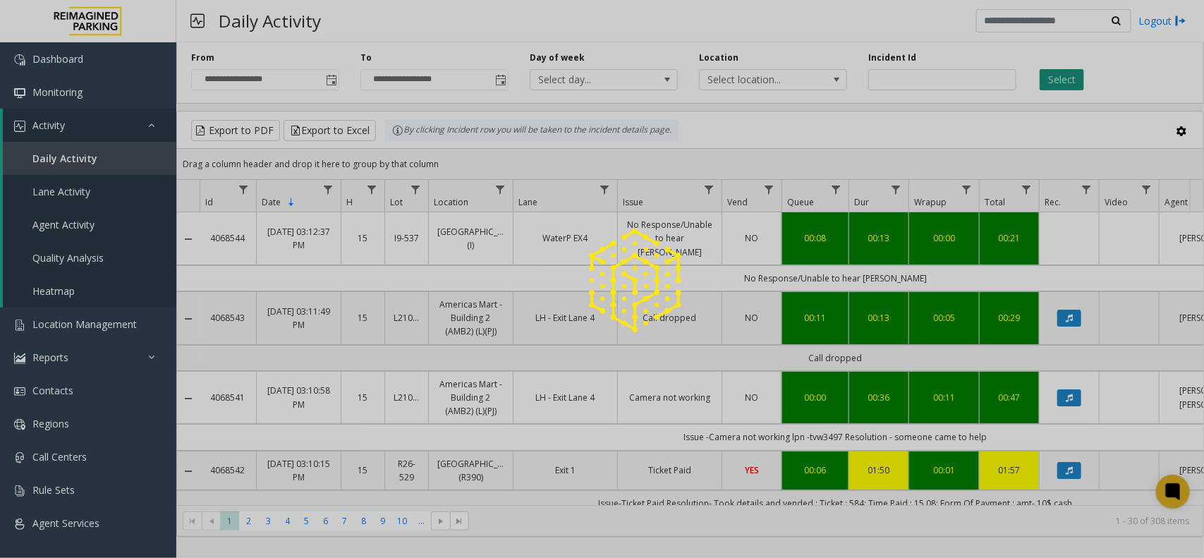
click at [1067, 83] on div at bounding box center [602, 279] width 1204 height 558
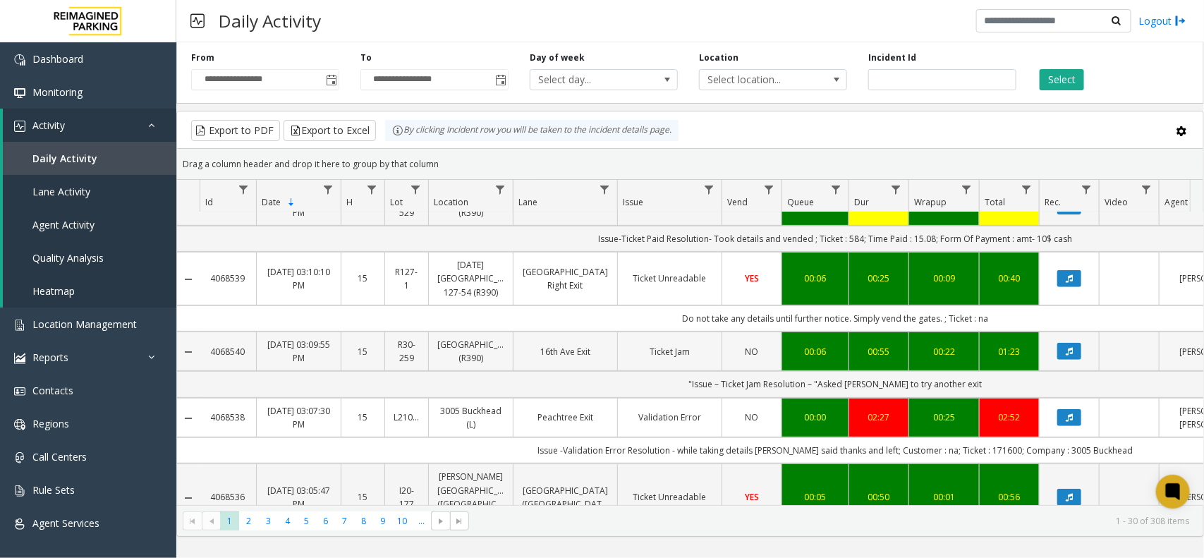
scroll to position [353, 0]
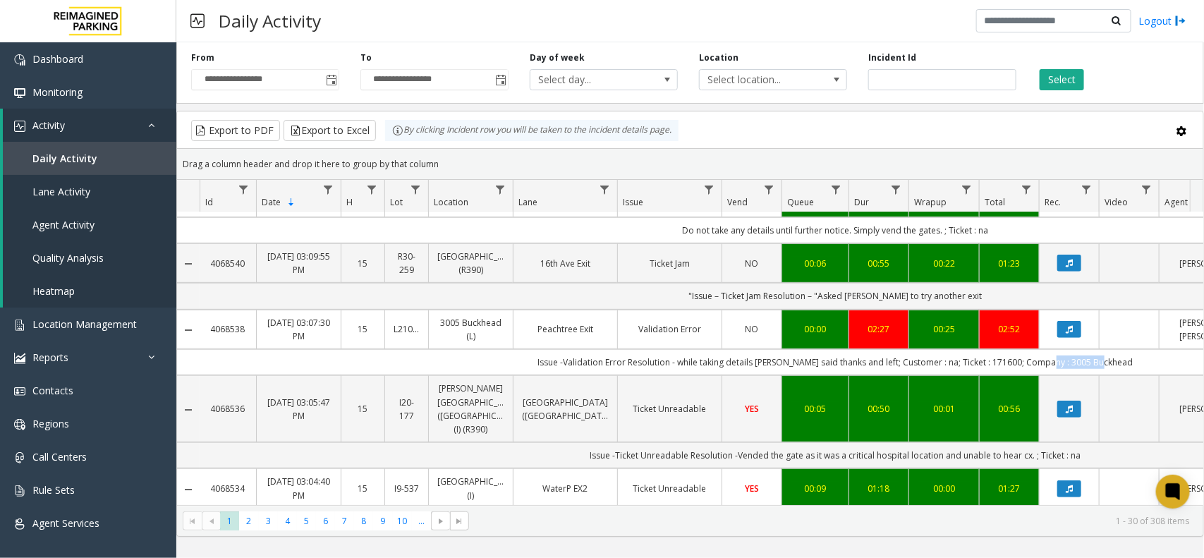
drag, startPoint x: 1053, startPoint y: 356, endPoint x: 1136, endPoint y: 353, distance: 83.3
click at [1136, 353] on td "Issue -Validation Error Resolution - while taking details parker said thanks an…" at bounding box center [836, 362] width 1272 height 26
copy td "3005 Buckhead"
click at [995, 353] on td "Issue -Validation Error Resolution - while taking details parker said thanks an…" at bounding box center [836, 362] width 1272 height 26
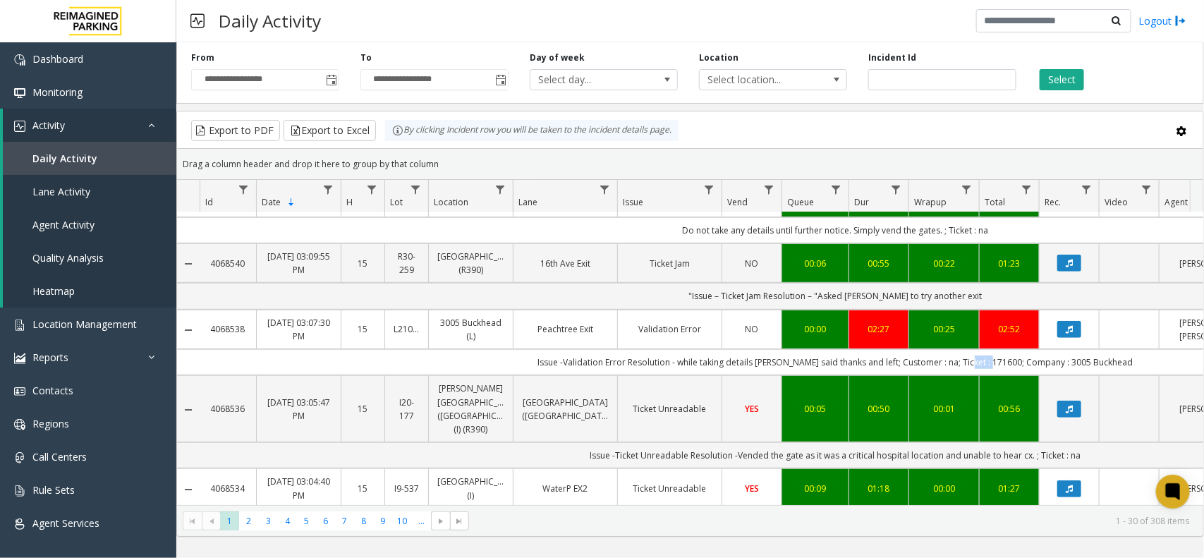
copy td "171600"
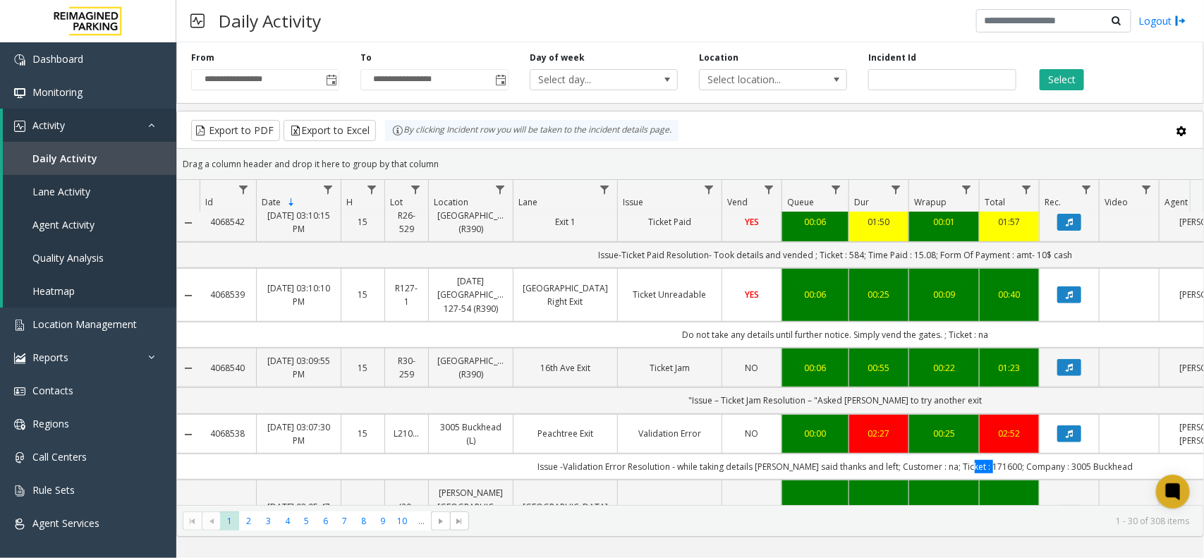
scroll to position [0, 0]
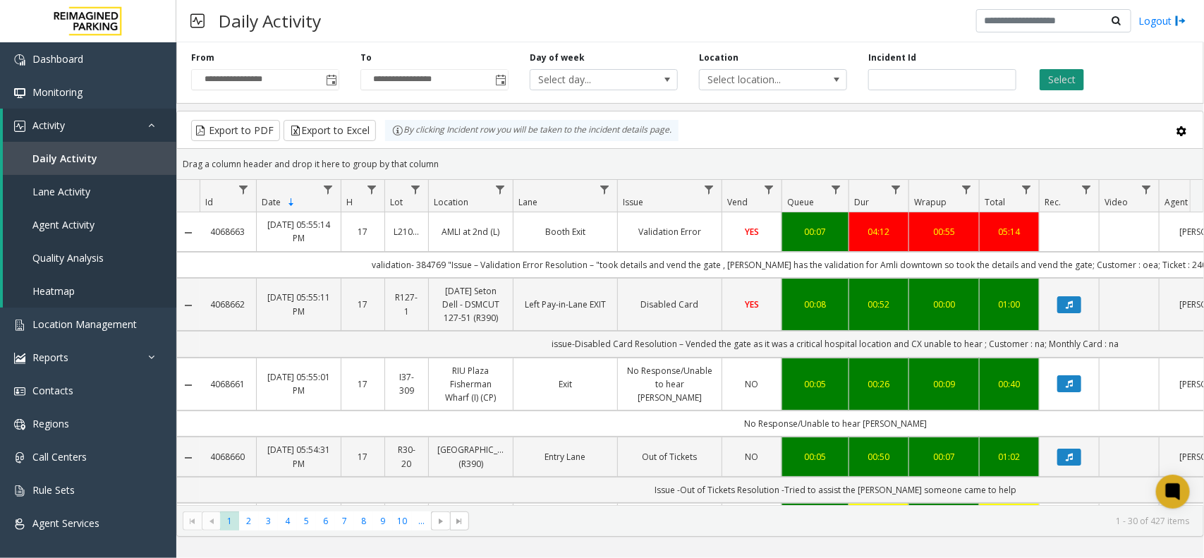
click at [1076, 78] on button "Select" at bounding box center [1062, 79] width 44 height 21
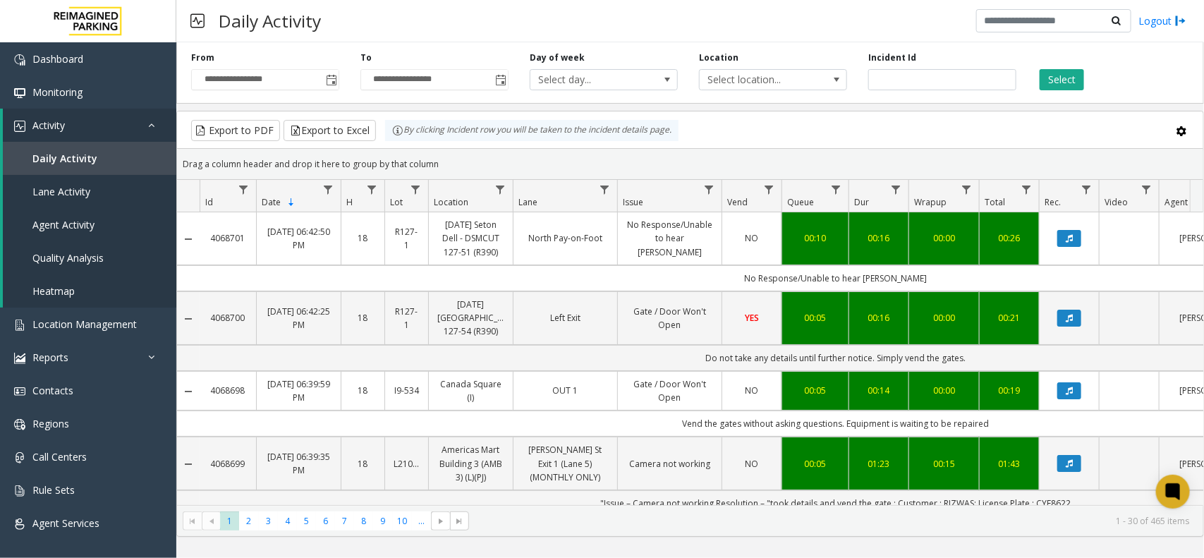
click at [1046, 66] on div "Select" at bounding box center [1111, 70] width 169 height 39
click at [1055, 71] on button "Select" at bounding box center [1062, 79] width 44 height 21
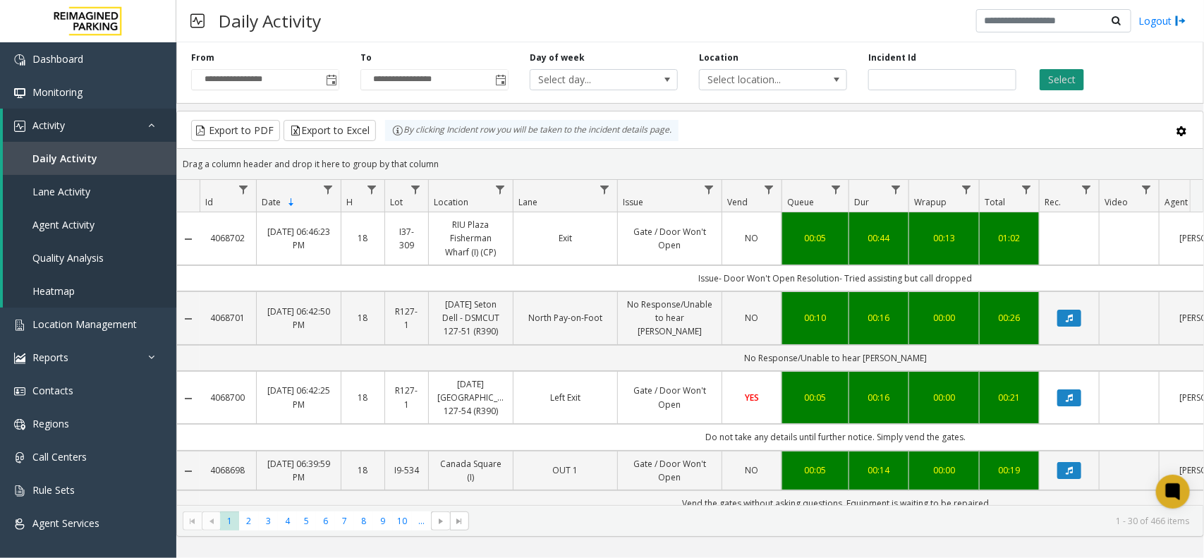
click at [1058, 69] on button "Select" at bounding box center [1062, 79] width 44 height 21
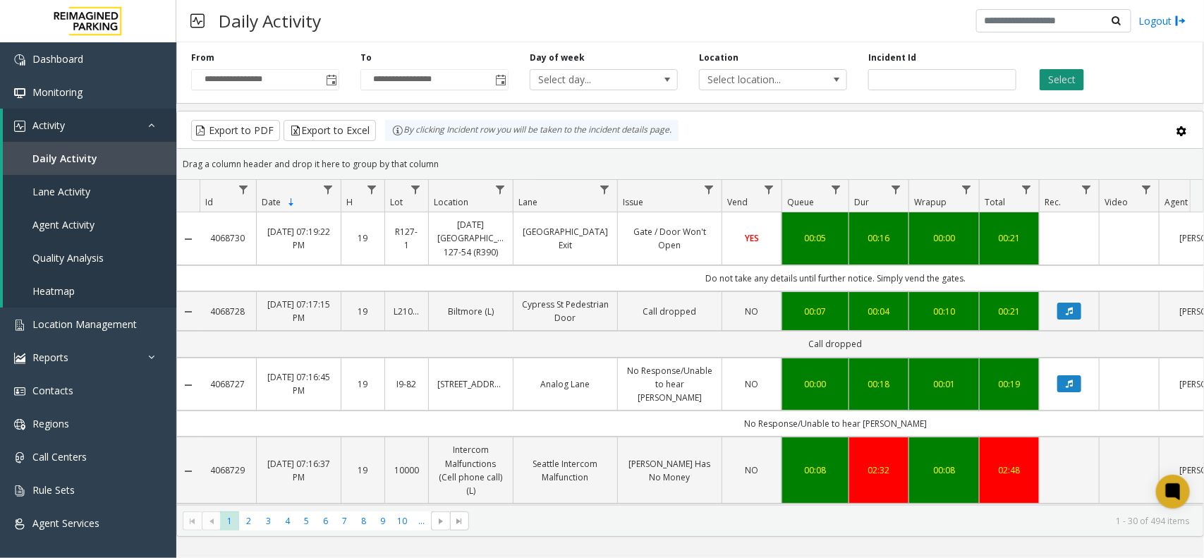
click at [1056, 78] on button "Select" at bounding box center [1062, 79] width 44 height 21
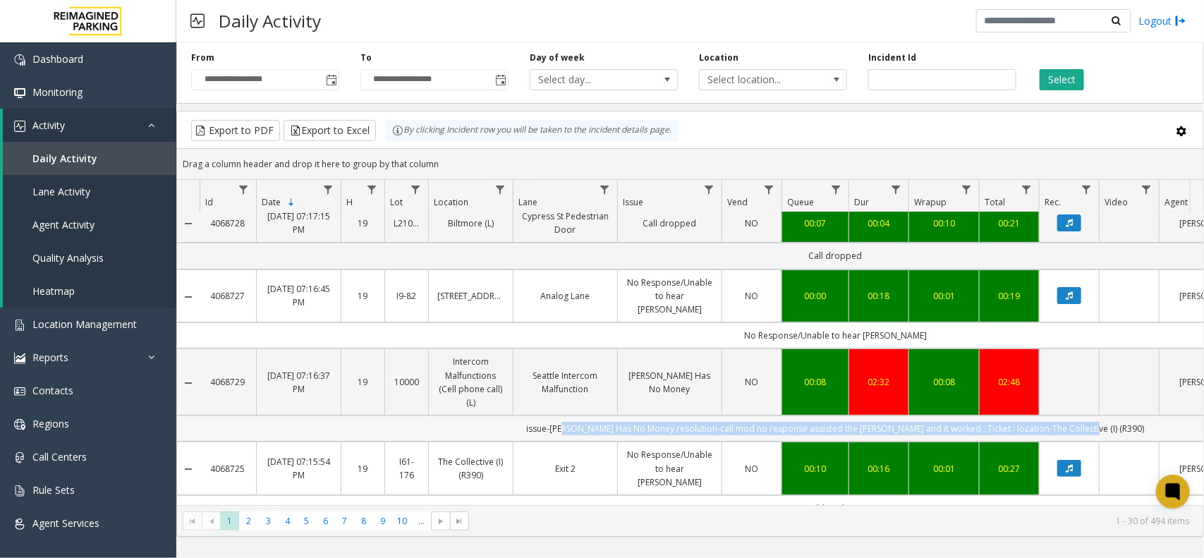
drag, startPoint x: 600, startPoint y: 417, endPoint x: 1119, endPoint y: 421, distance: 519.2
click at [1119, 421] on td "issue-[PERSON_NAME] Has No Money resolution-call mod no response assisted the […" at bounding box center [836, 428] width 1272 height 26
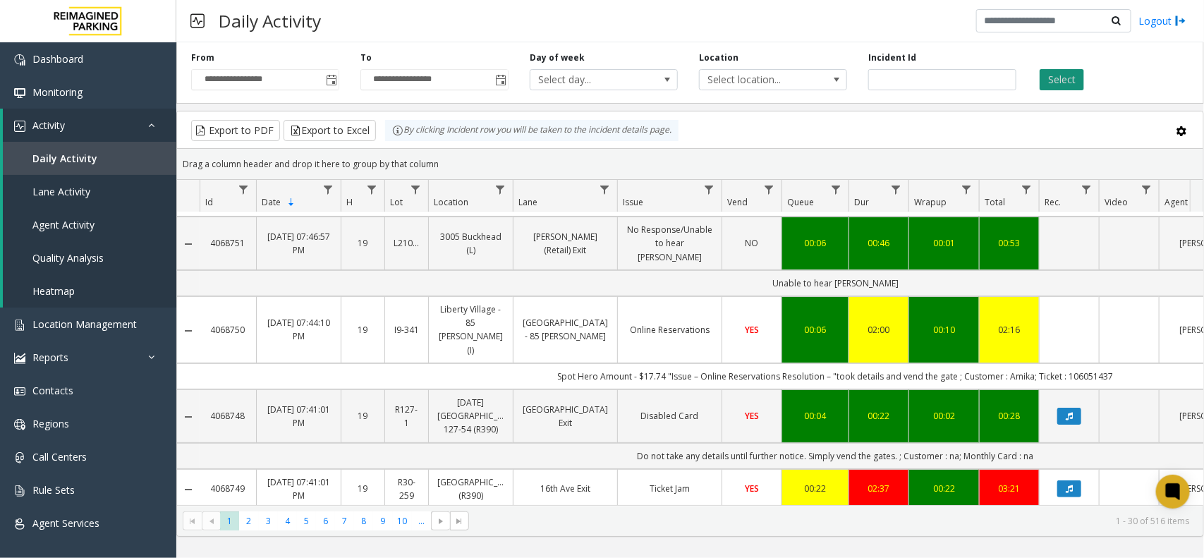
click at [1062, 81] on button "Select" at bounding box center [1062, 79] width 44 height 21
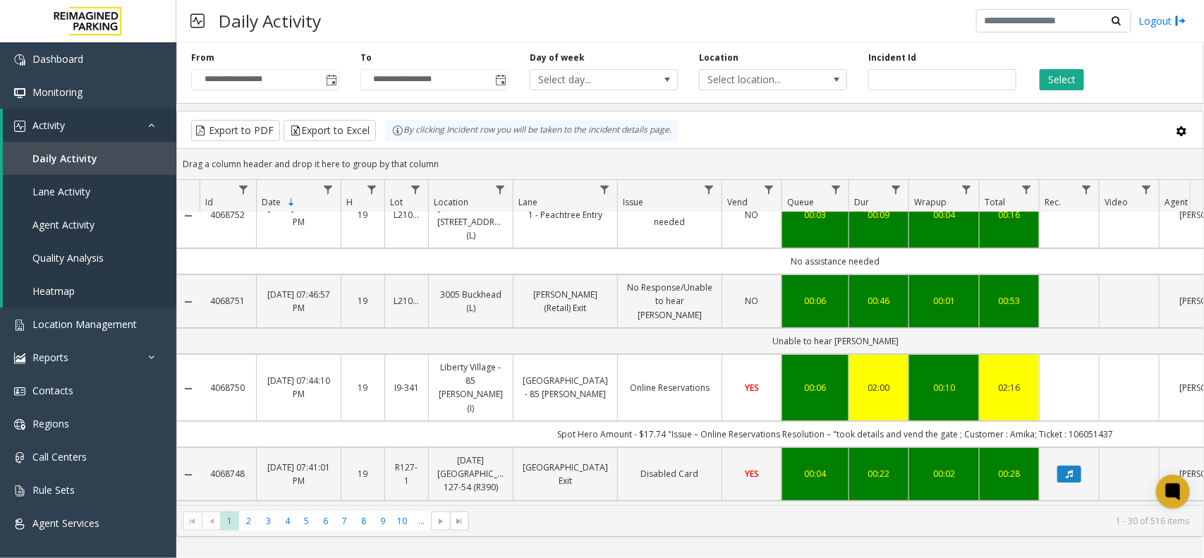
scroll to position [0, 0]
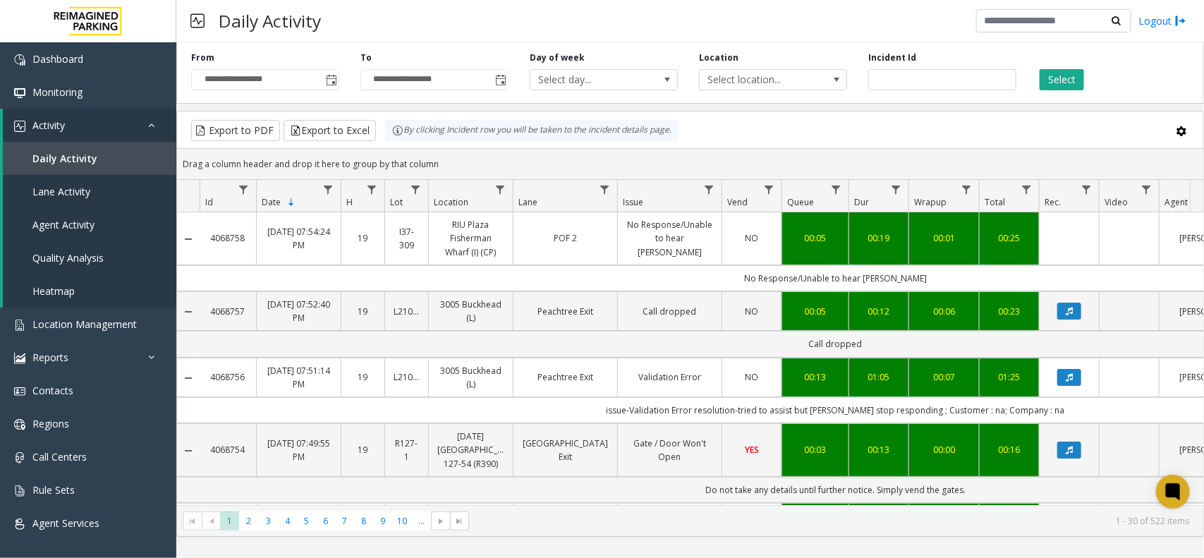
click at [1062, 94] on div "**********" at bounding box center [690, 70] width 1028 height 67
click at [1062, 88] on button "Select" at bounding box center [1062, 79] width 44 height 21
click at [1064, 85] on button "Select" at bounding box center [1062, 79] width 44 height 21
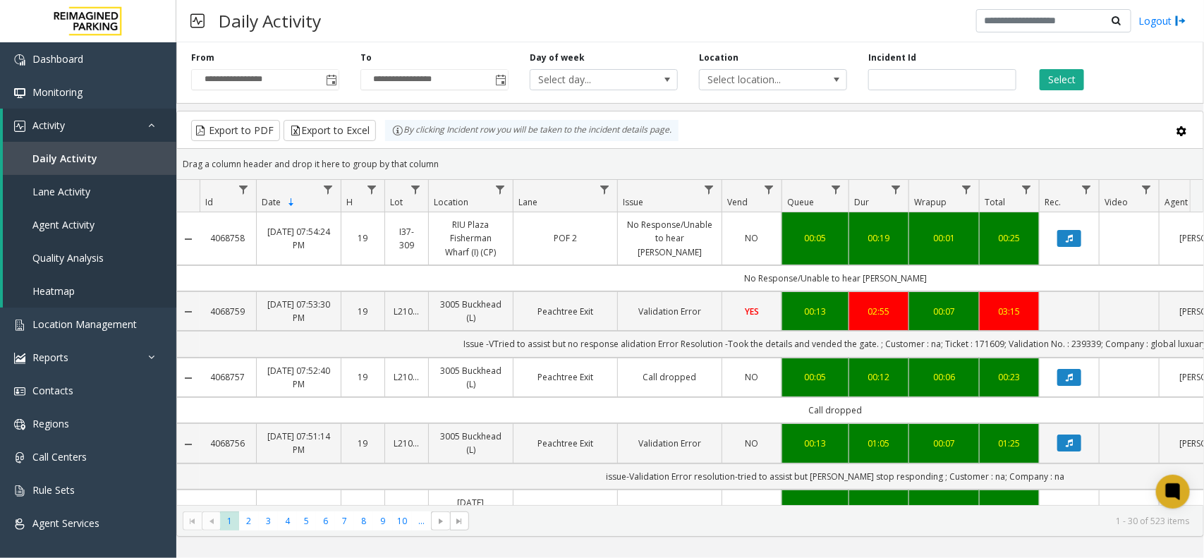
click at [378, 27] on div "Daily Activity Logout" at bounding box center [690, 21] width 1028 height 42
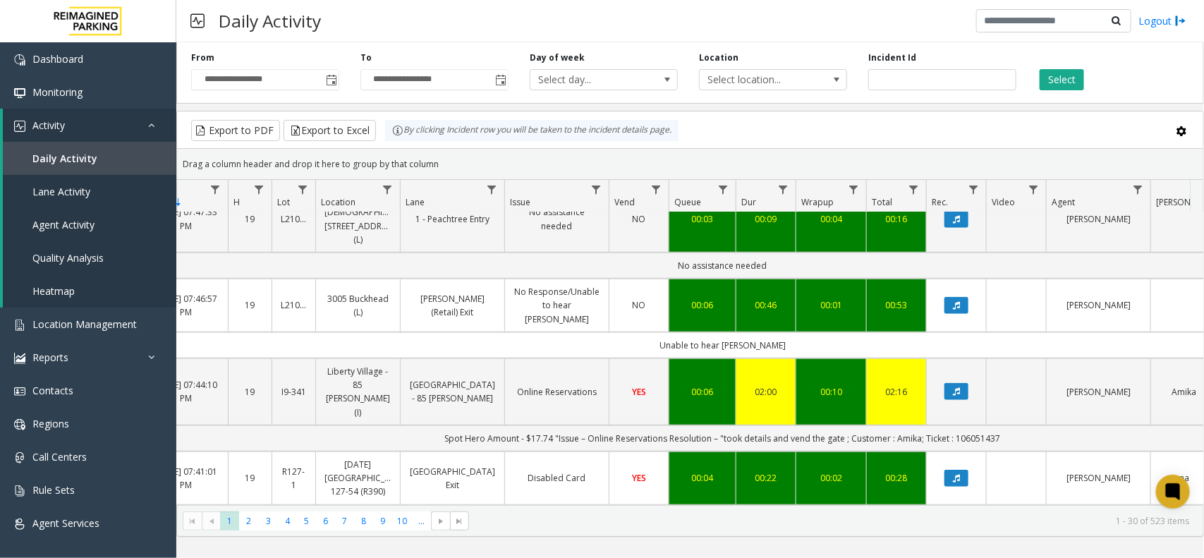
scroll to position [0, 113]
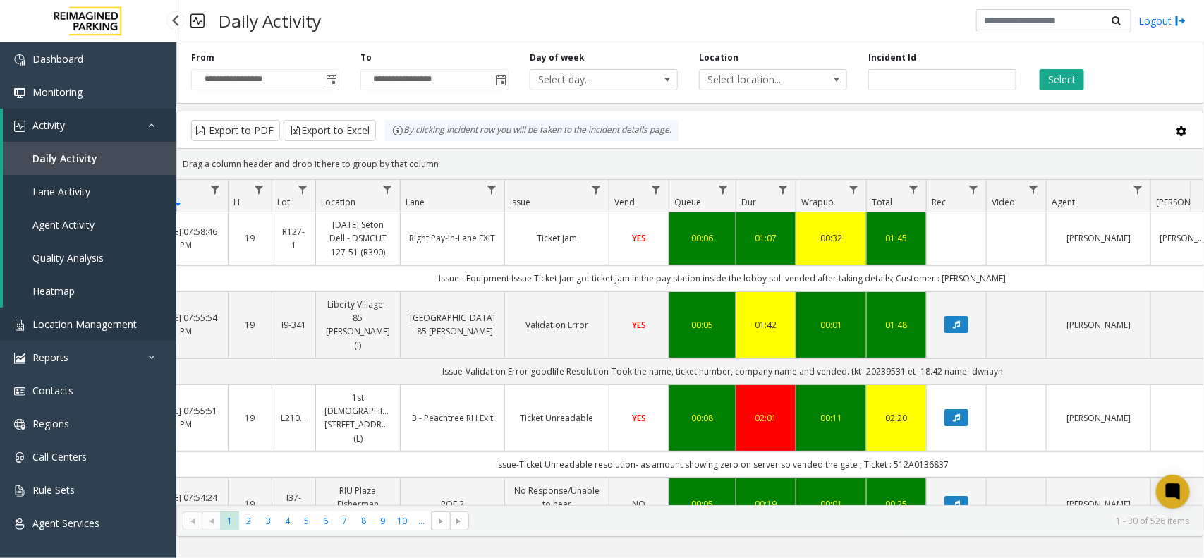
click at [81, 315] on link "Location Management" at bounding box center [88, 324] width 176 height 33
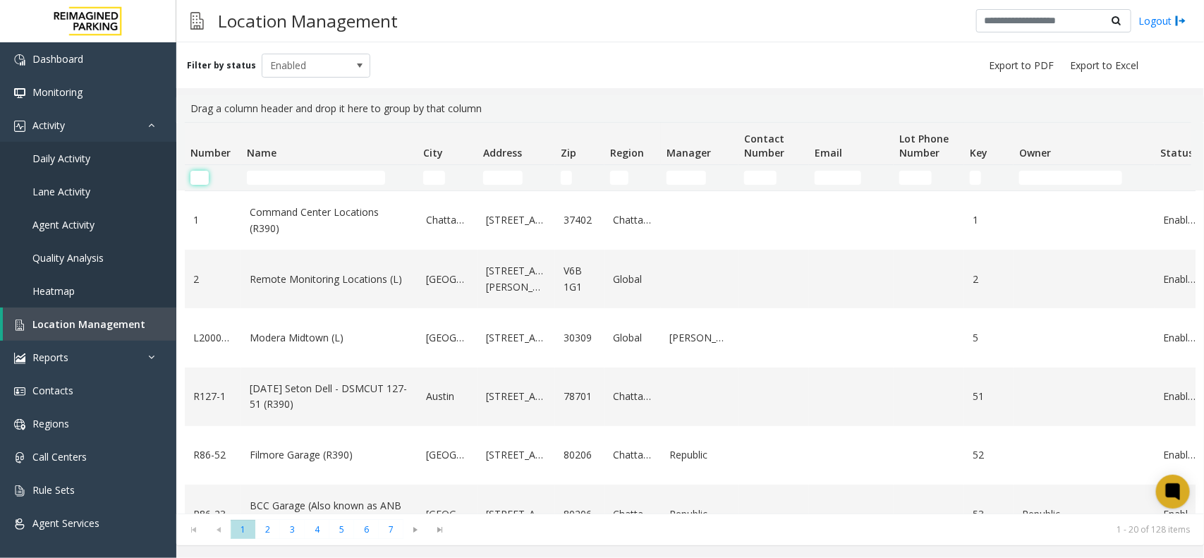
click at [200, 181] on input "Number Filter" at bounding box center [199, 178] width 18 height 14
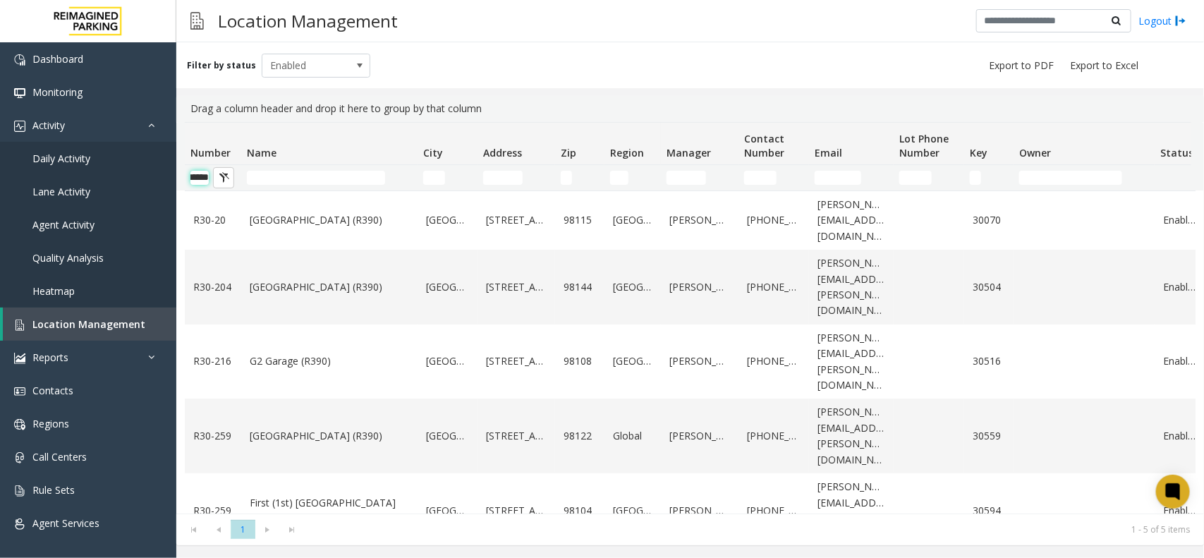
scroll to position [0, 21]
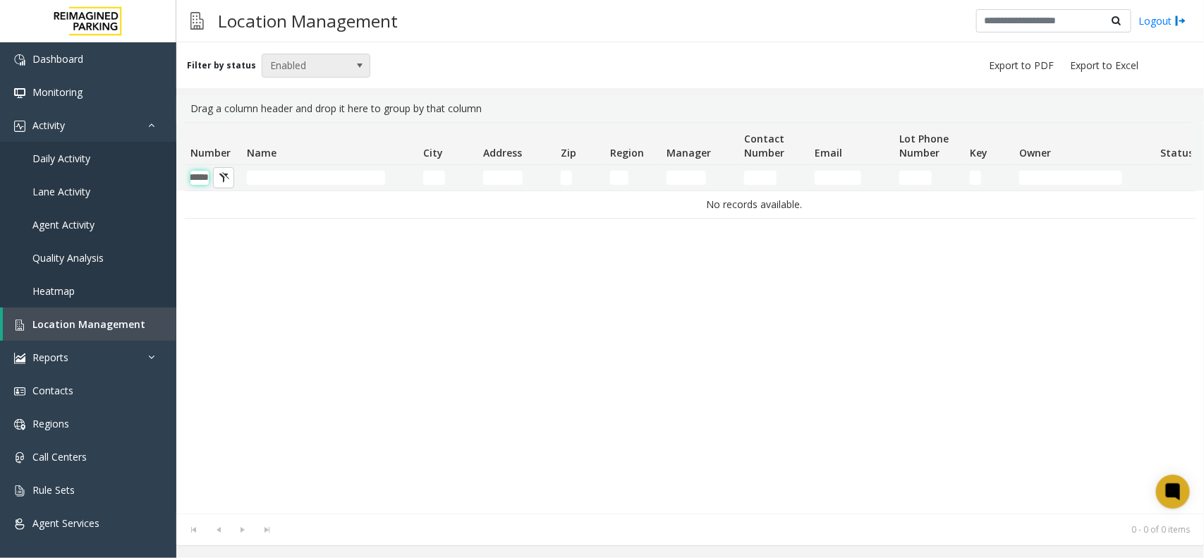
type input "******"
click at [334, 61] on span "Enabled" at bounding box center [305, 65] width 86 height 23
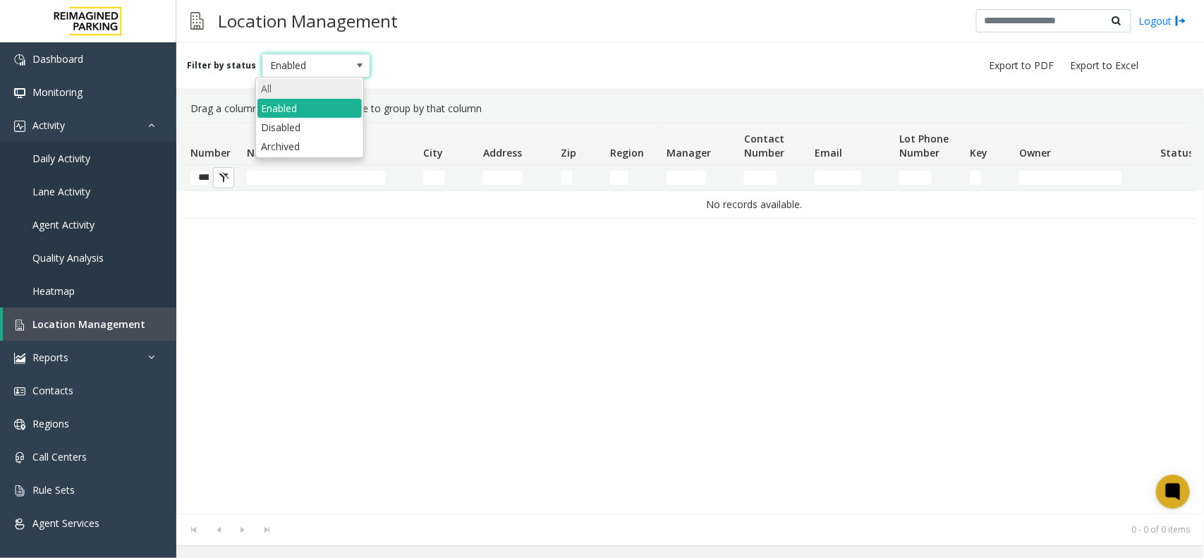
click at [325, 83] on li "All" at bounding box center [309, 88] width 104 height 19
click at [207, 176] on input "******" at bounding box center [199, 178] width 18 height 14
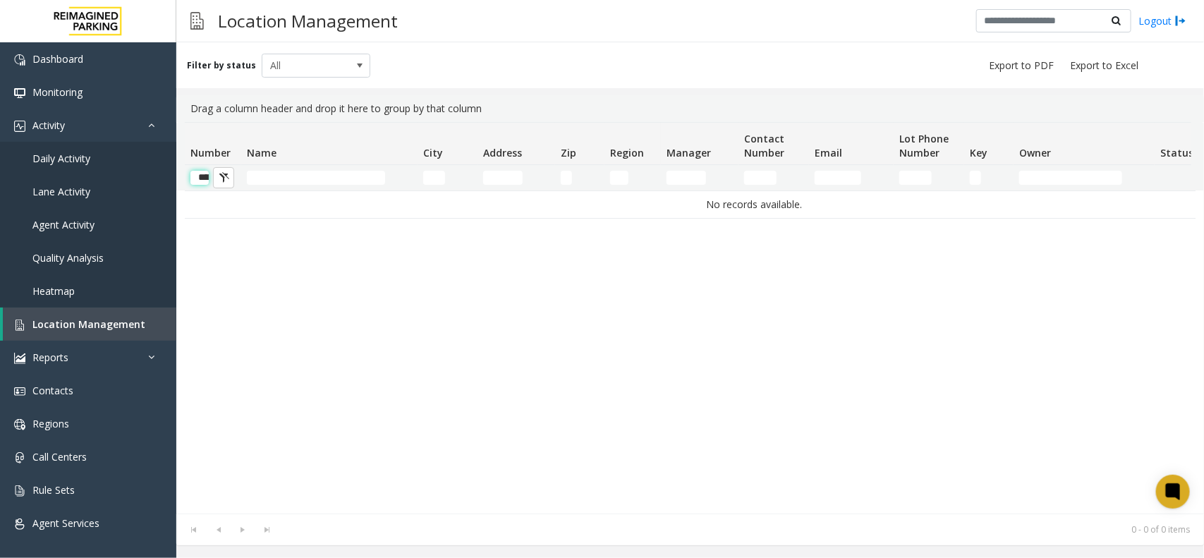
click at [207, 176] on input "******" at bounding box center [199, 178] width 18 height 14
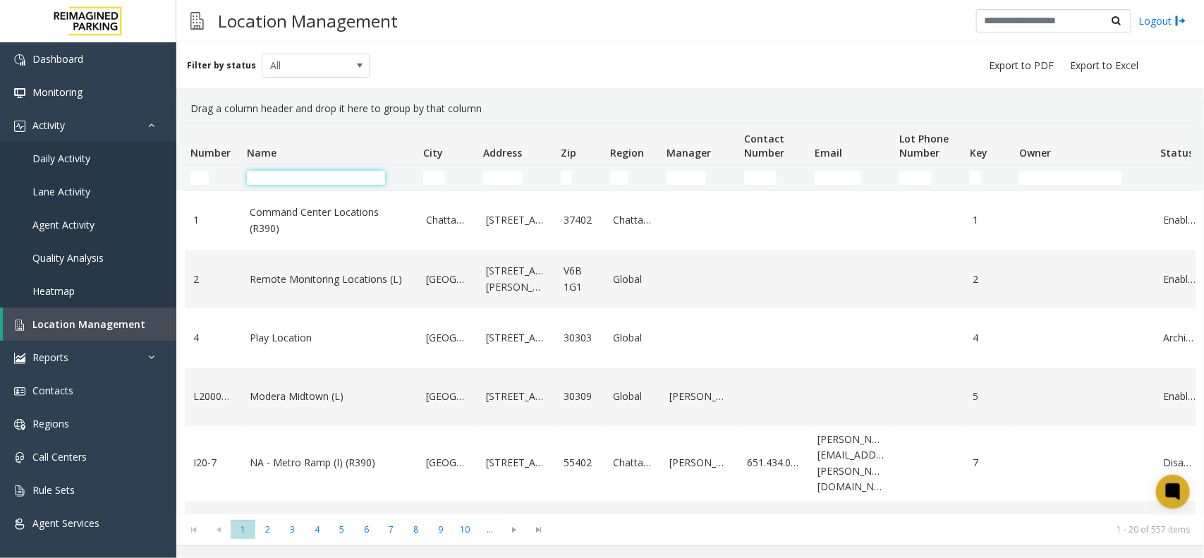
click at [290, 173] on input "Name Filter" at bounding box center [316, 178] width 138 height 14
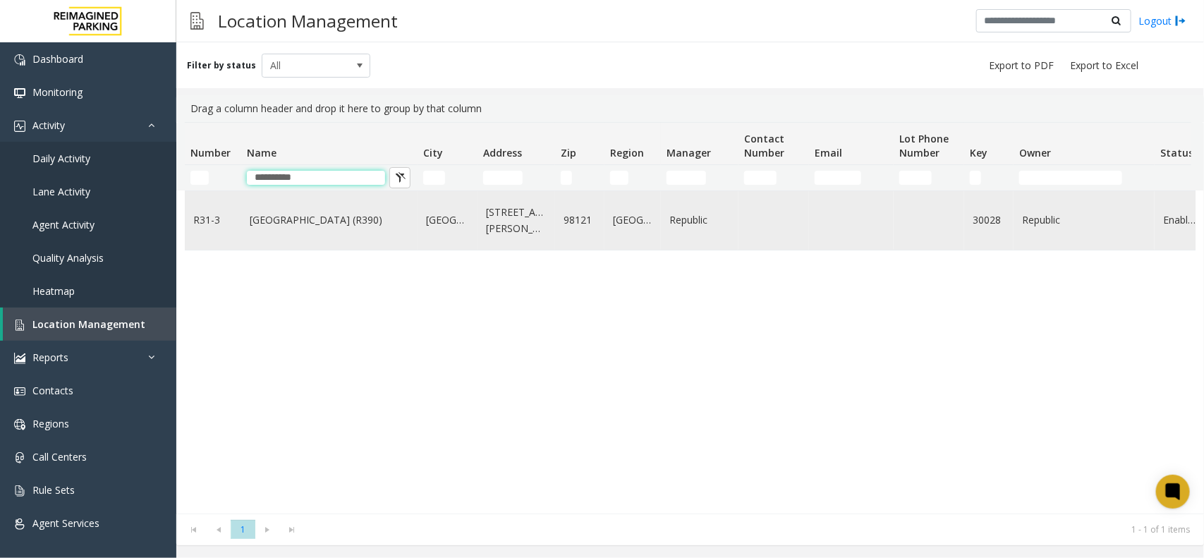
type input "**********"
click at [302, 224] on link "[GEOGRAPHIC_DATA] (R390)" at bounding box center [329, 220] width 159 height 16
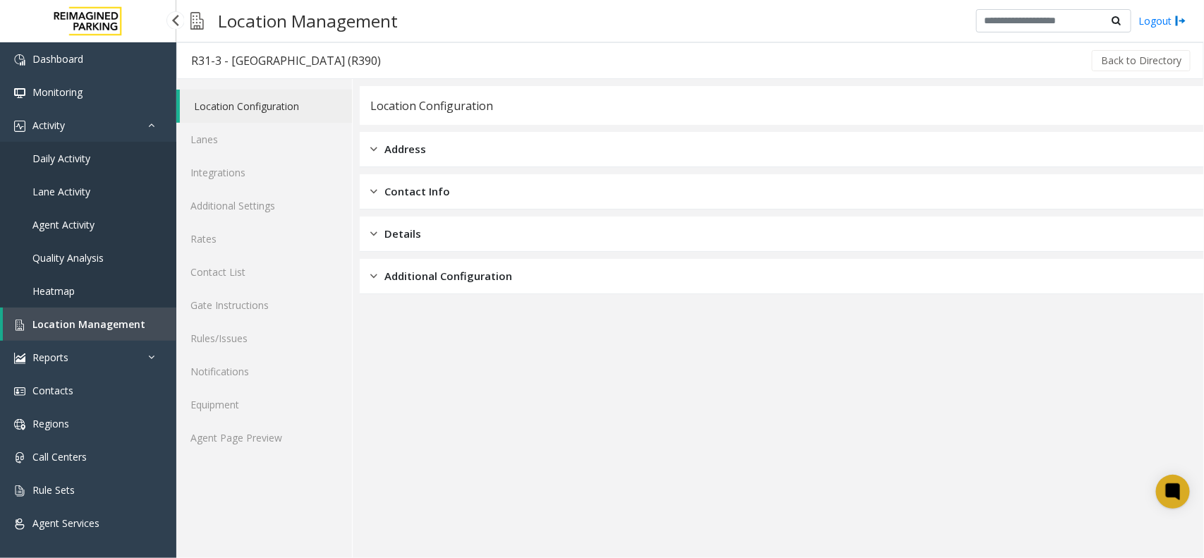
click at [107, 324] on span "Location Management" at bounding box center [88, 323] width 113 height 13
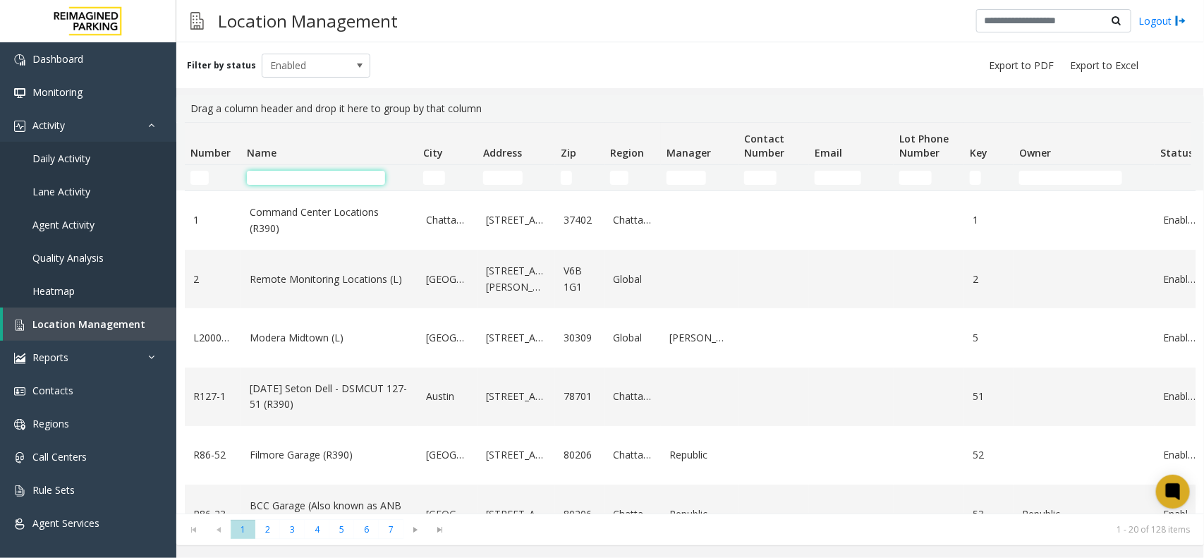
click at [329, 174] on input "Name Filter" at bounding box center [316, 178] width 138 height 14
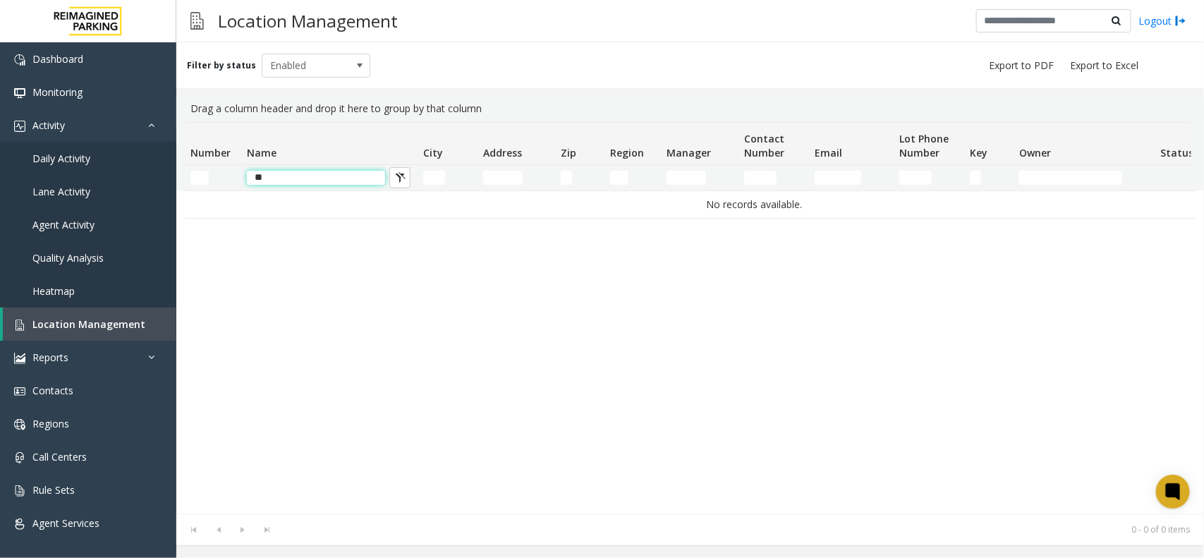
type input "*"
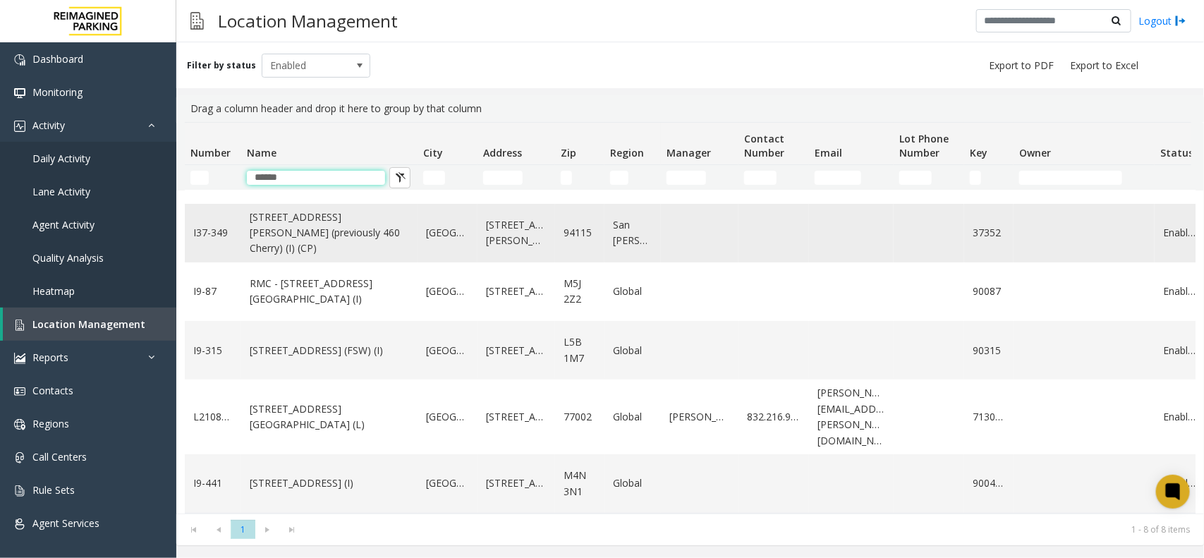
scroll to position [177, 0]
drag, startPoint x: 319, startPoint y: 175, endPoint x: 217, endPoint y: 174, distance: 102.3
click at [226, 174] on tr "******" at bounding box center [754, 177] width 1139 height 25
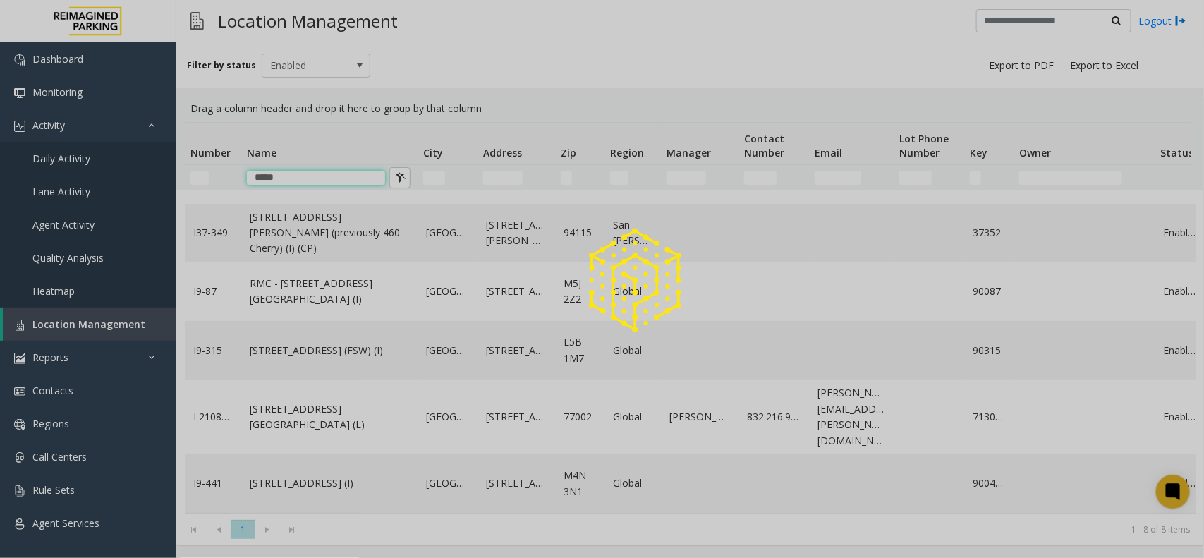
scroll to position [0, 0]
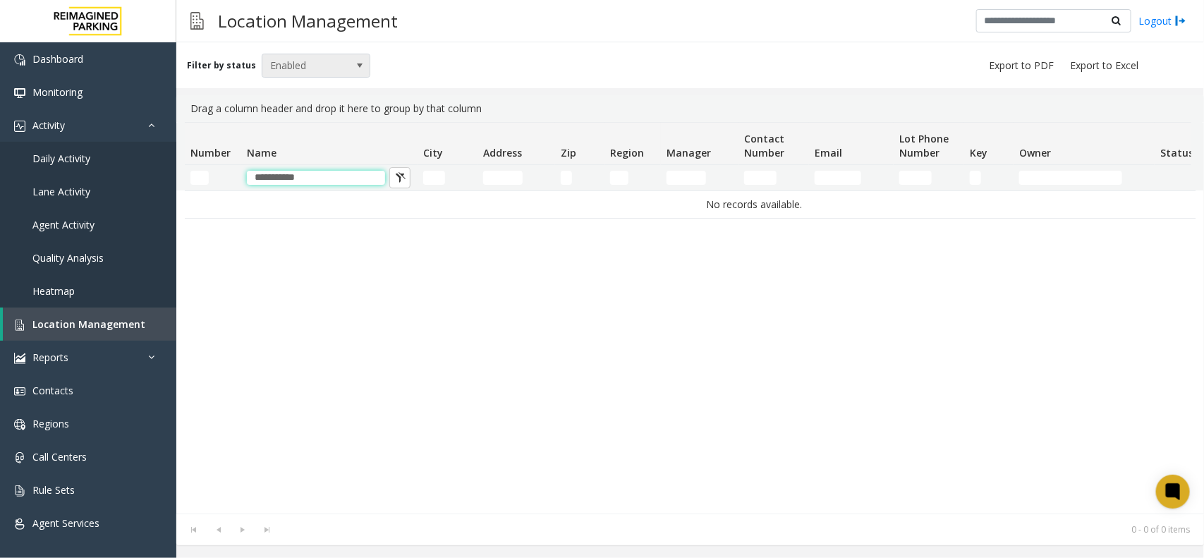
type input "**********"
click at [322, 60] on span "Enabled" at bounding box center [305, 65] width 86 height 23
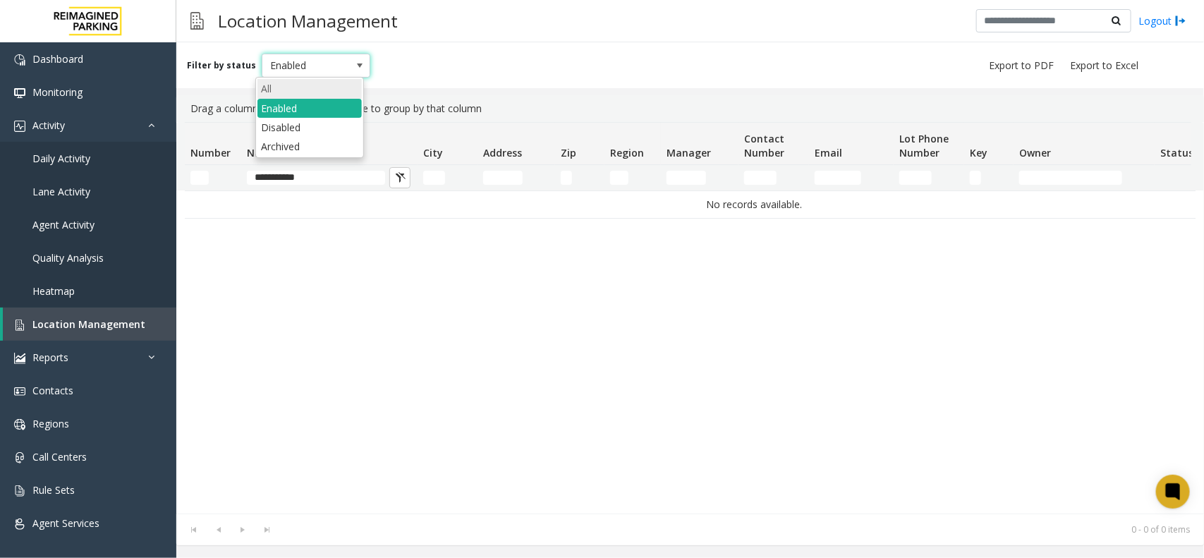
click at [317, 79] on li "All" at bounding box center [309, 88] width 104 height 19
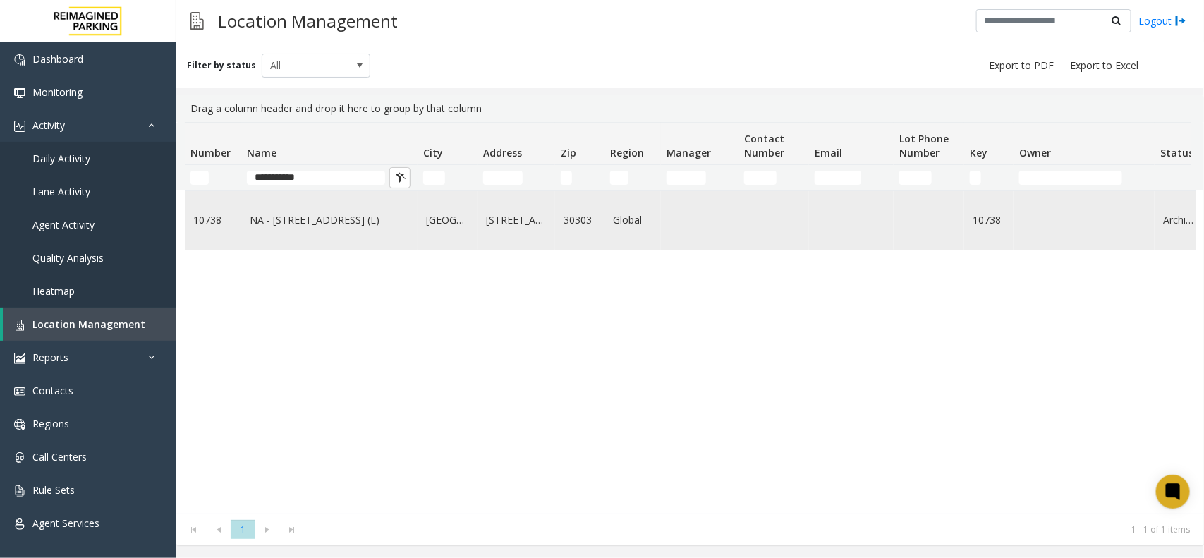
click at [349, 233] on td "NA - [STREET_ADDRESS] (L)" at bounding box center [329, 220] width 176 height 59
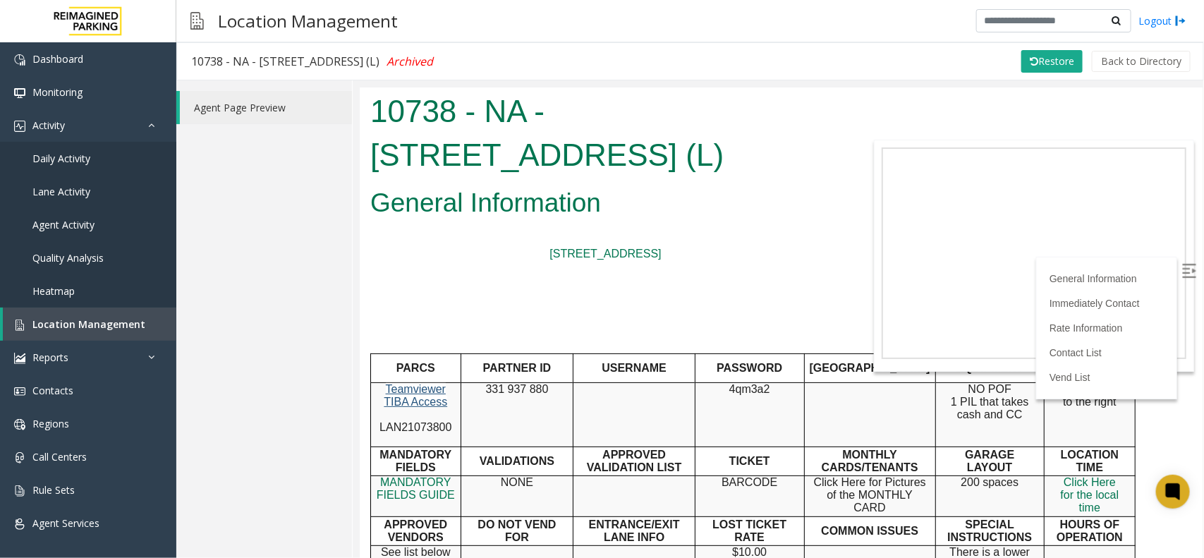
click at [1182, 269] on img at bounding box center [1189, 270] width 14 height 14
drag, startPoint x: 490, startPoint y: 217, endPoint x: 797, endPoint y: 221, distance: 306.9
click at [797, 221] on div "General Information [STREET_ADDRESS] PARCS PARTNER ID USERNAME PASSWORD [GEOGRA…" at bounding box center [605, 538] width 492 height 714
click at [426, 386] on p "Teamviewer TIBA Access LAN21073800" at bounding box center [414, 413] width 79 height 63
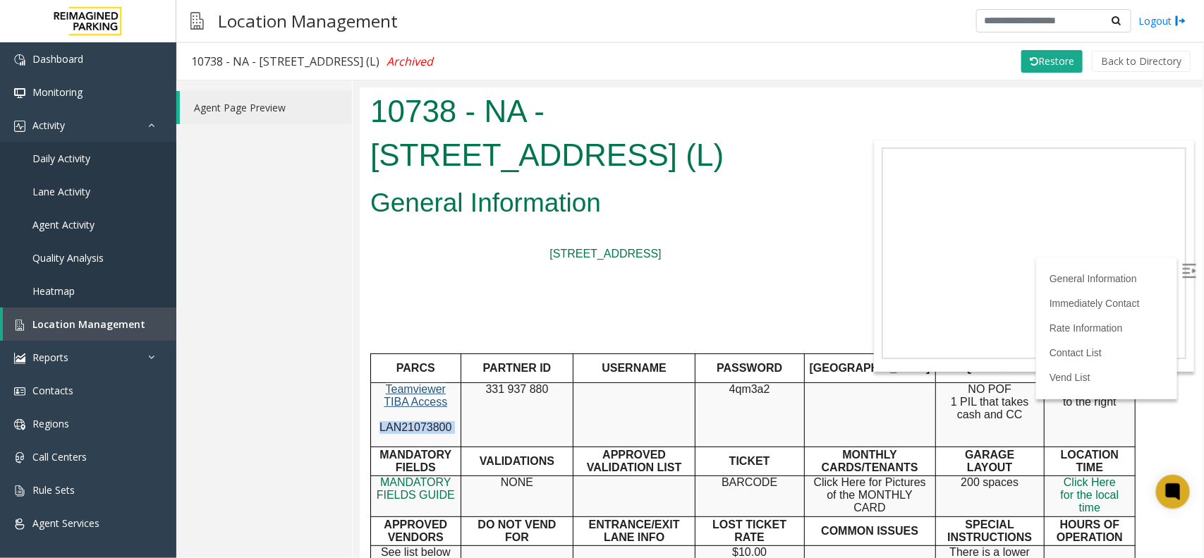
click at [426, 386] on p "Teamviewer TIBA Access LAN21073800" at bounding box center [414, 413] width 79 height 63
click at [663, 448] on span "APPROVED VALIDATION LIST" at bounding box center [633, 460] width 95 height 25
click at [118, 332] on link "Location Management" at bounding box center [90, 324] width 174 height 33
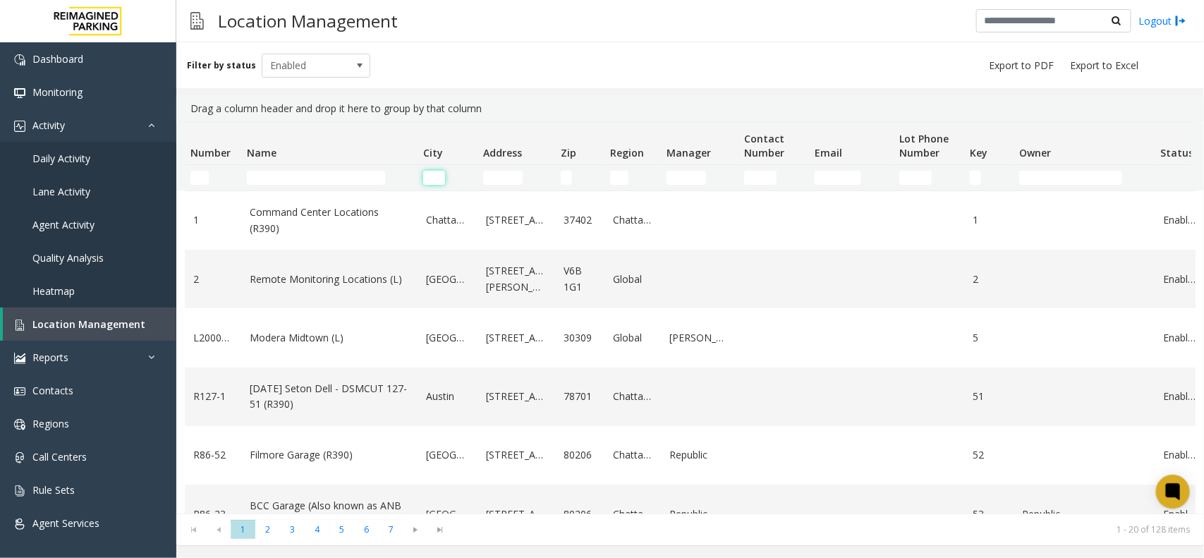
click at [439, 176] on input "City Filter" at bounding box center [434, 178] width 22 height 14
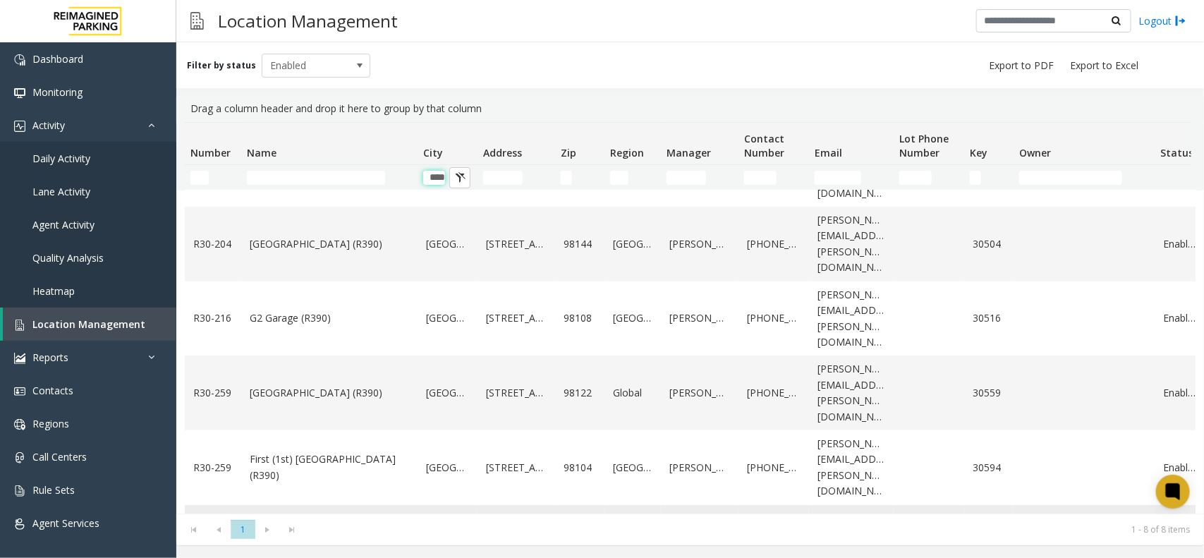
scroll to position [177, 0]
type input "****"
click at [328, 55] on span "Enabled" at bounding box center [305, 65] width 86 height 23
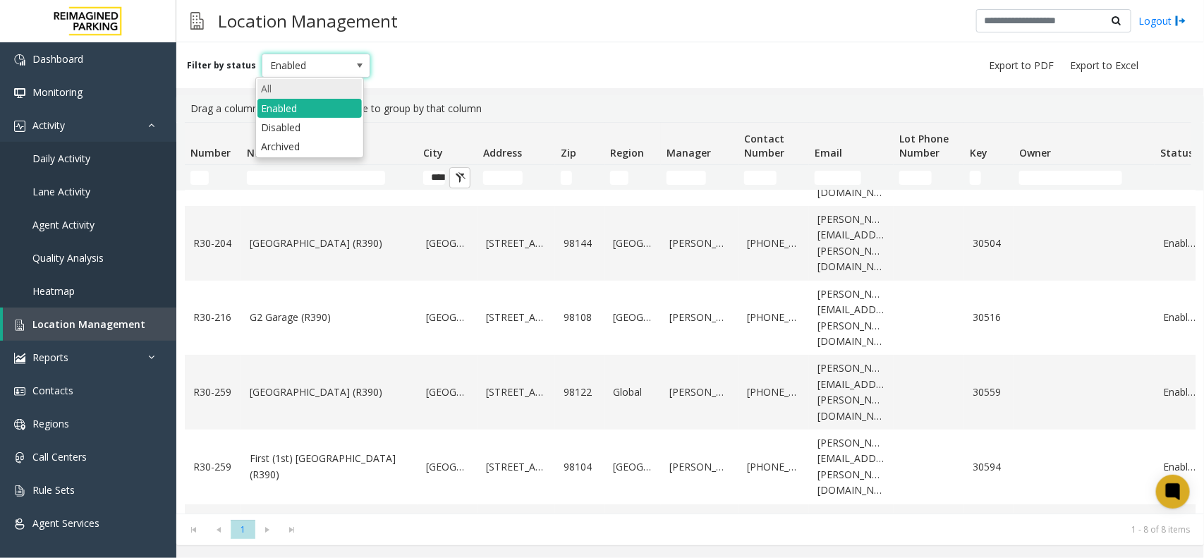
click at [314, 85] on li "All" at bounding box center [309, 88] width 104 height 19
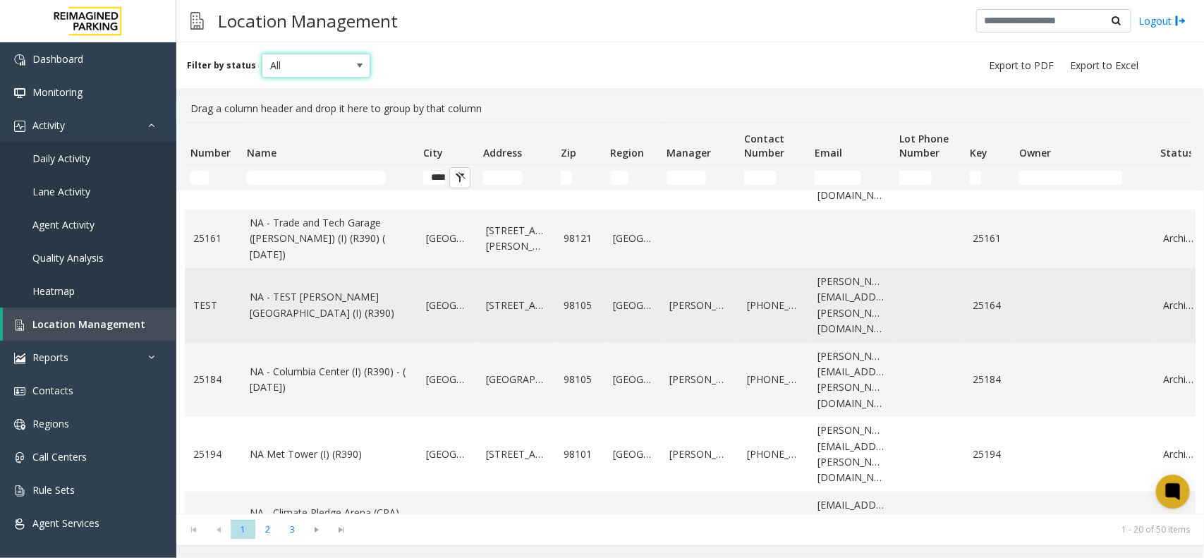
scroll to position [825, 0]
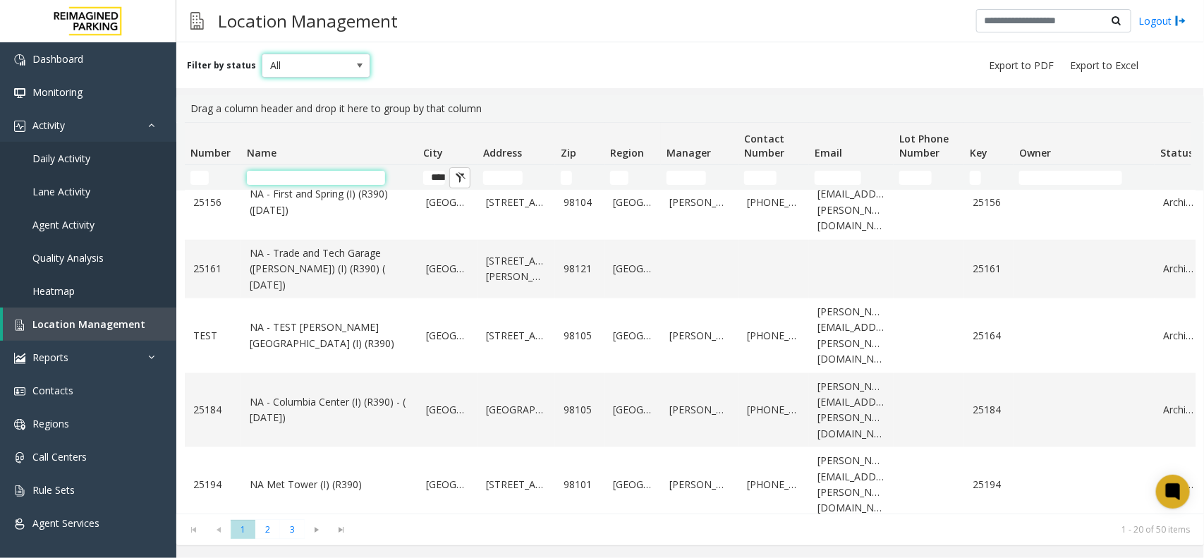
click at [329, 174] on input "Name Filter" at bounding box center [316, 178] width 138 height 14
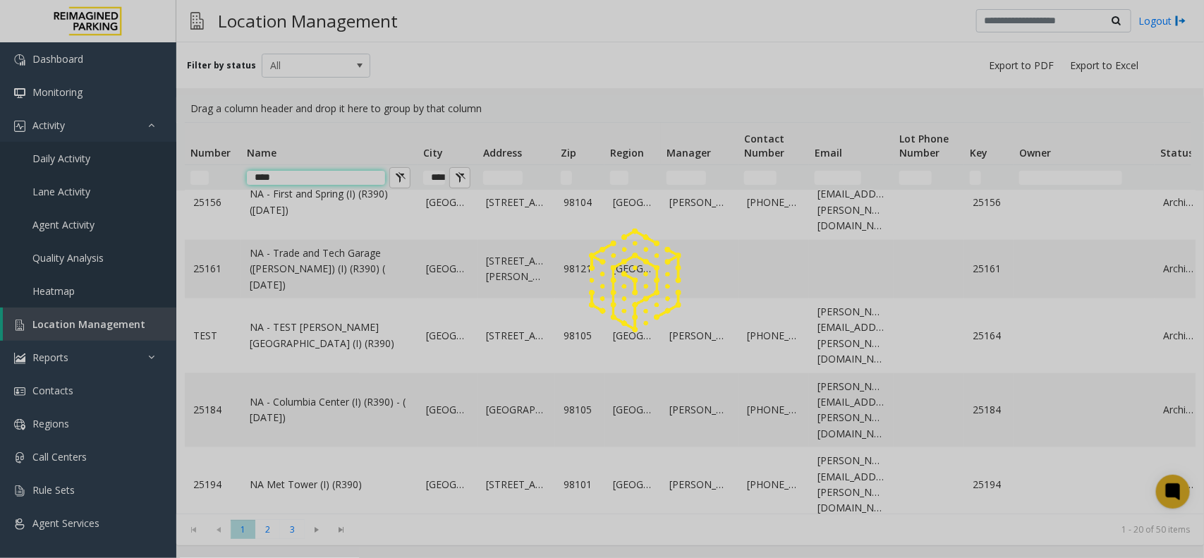
scroll to position [0, 0]
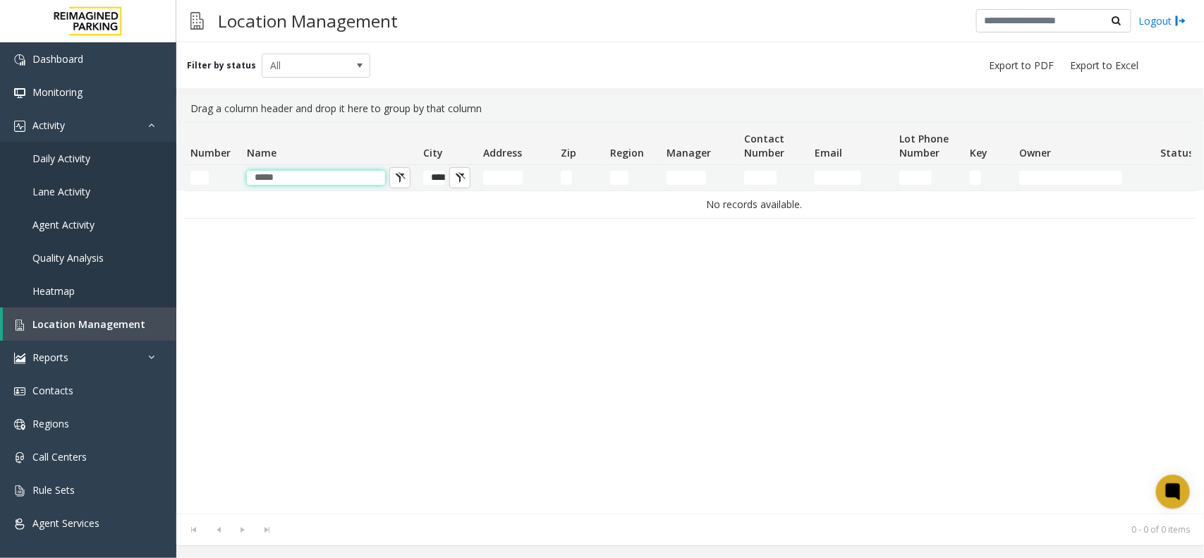
type input "****"
click at [436, 183] on input "****" at bounding box center [434, 178] width 22 height 14
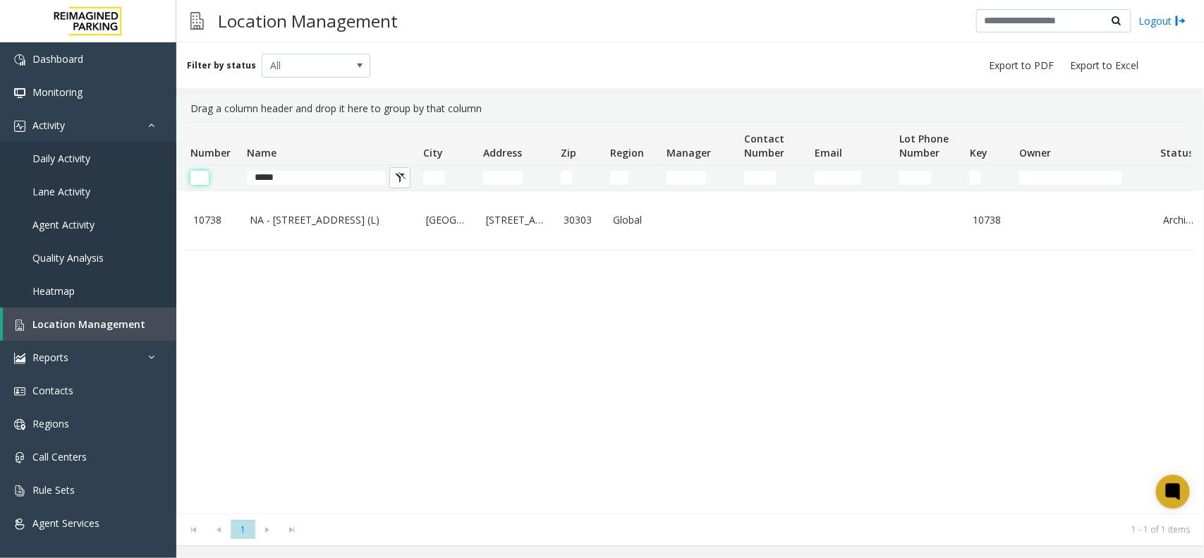
click at [202, 182] on input "Number Filter" at bounding box center [199, 178] width 18 height 14
drag, startPoint x: 283, startPoint y: 174, endPoint x: 233, endPoint y: 174, distance: 50.1
click at [233, 174] on tr "****" at bounding box center [754, 177] width 1139 height 25
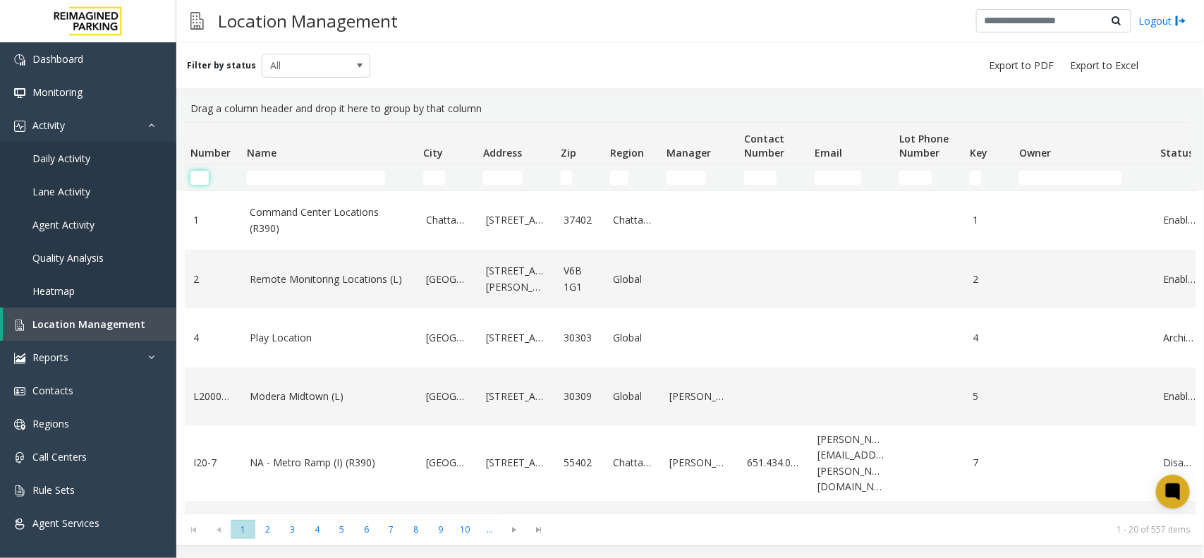
click at [198, 178] on input "Number Filter" at bounding box center [199, 178] width 18 height 14
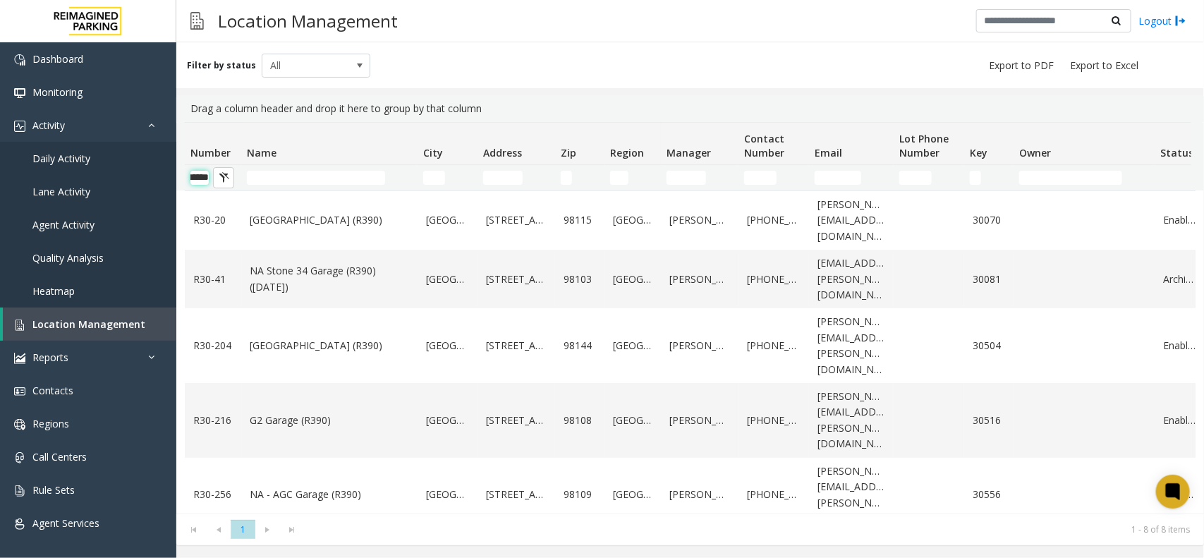
scroll to position [0, 21]
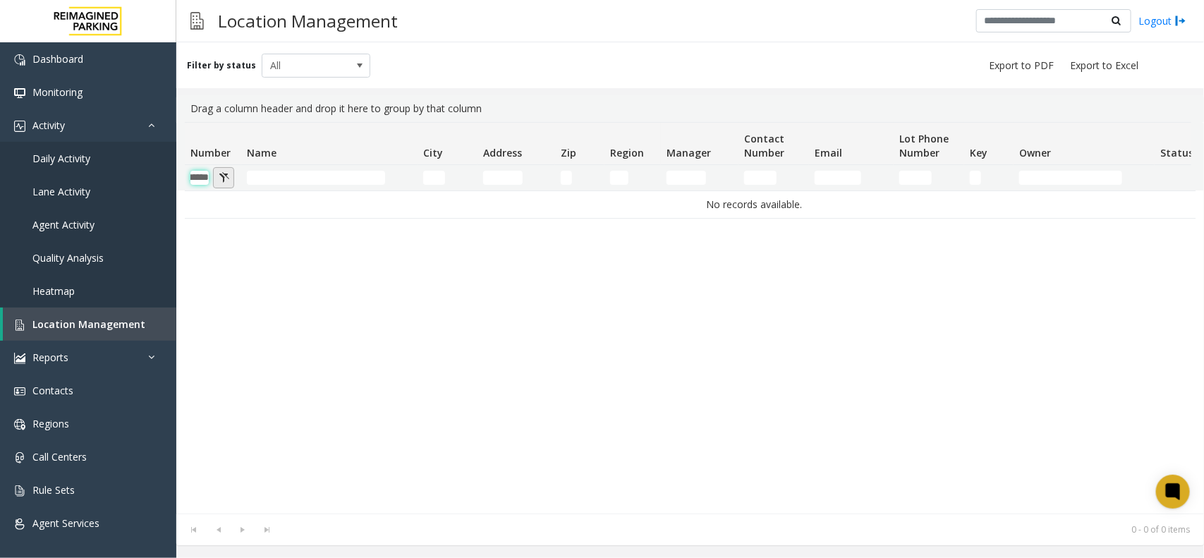
type input "******"
click at [223, 178] on button "Number Filter" at bounding box center [223, 177] width 21 height 21
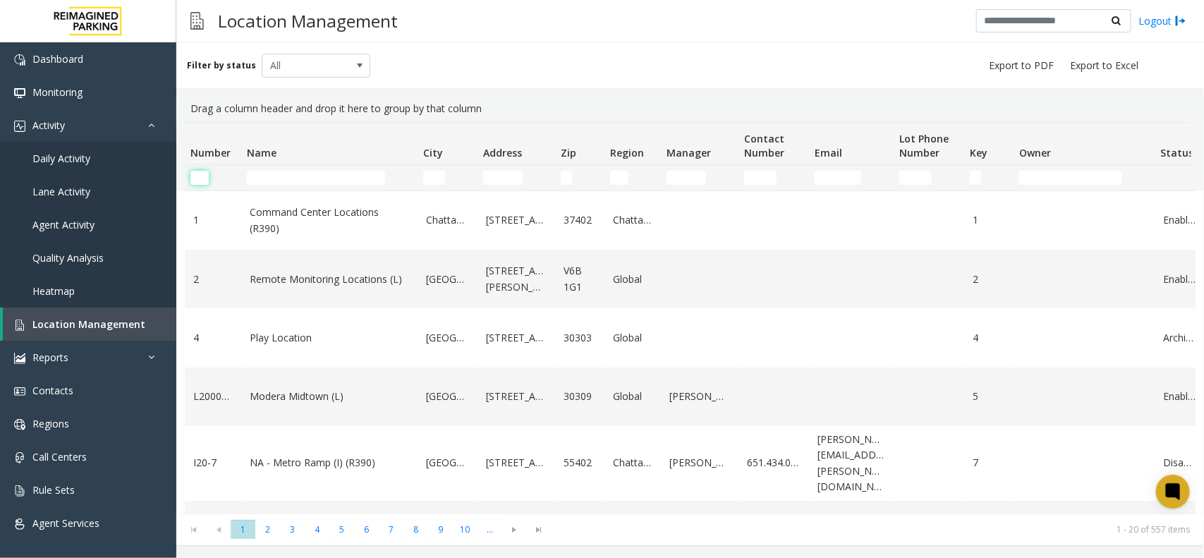
click at [205, 174] on input "Number Filter" at bounding box center [199, 178] width 18 height 14
click at [298, 183] on input "Name Filter" at bounding box center [316, 178] width 138 height 14
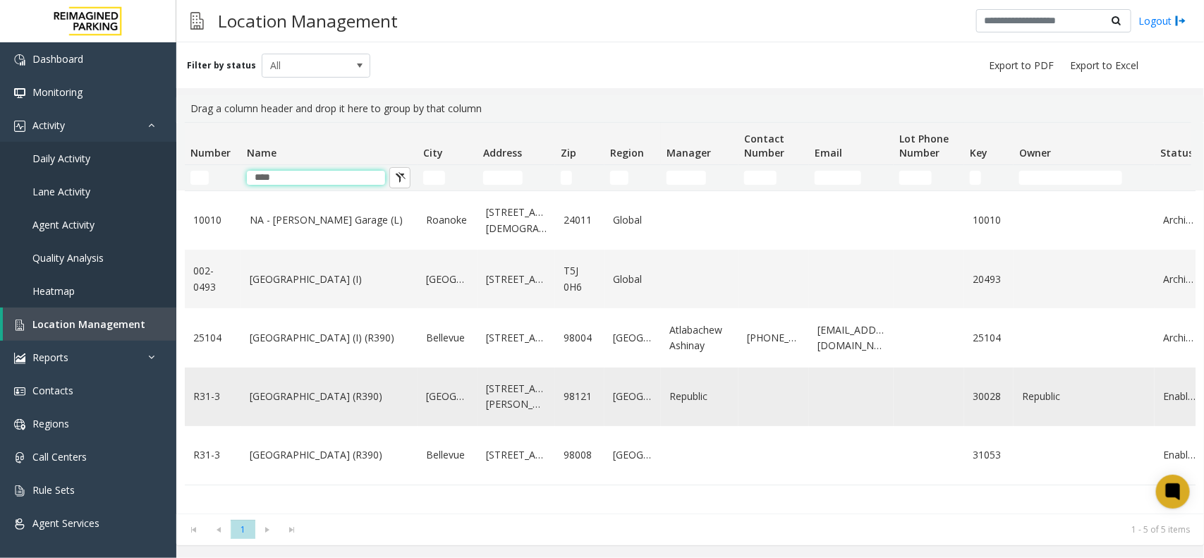
type input "****"
click at [298, 402] on link "[GEOGRAPHIC_DATA] (R390)" at bounding box center [329, 397] width 159 height 16
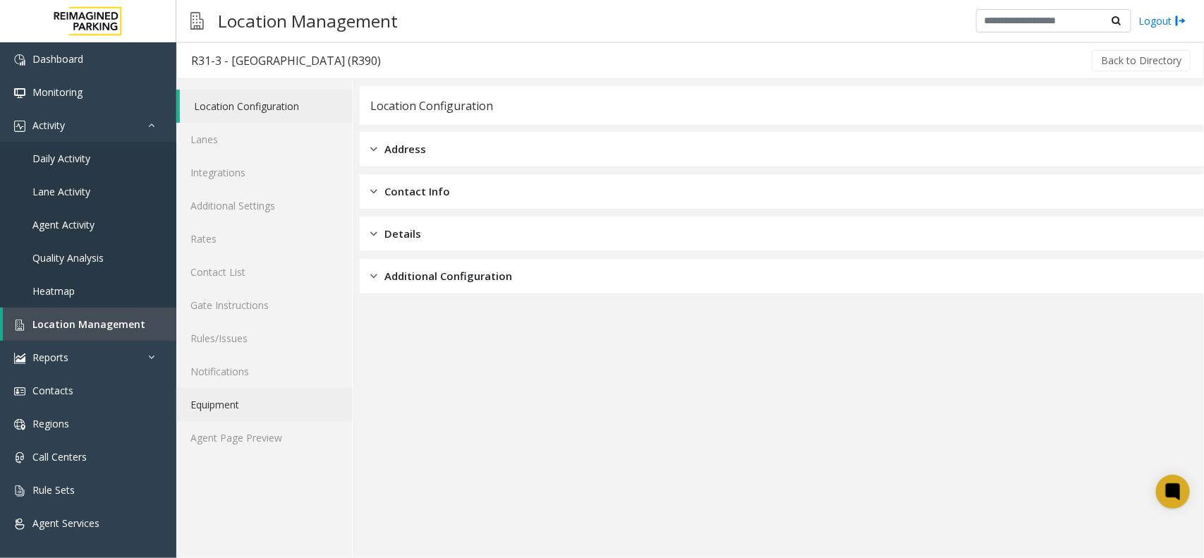
click at [255, 418] on link "Equipment" at bounding box center [264, 404] width 176 height 33
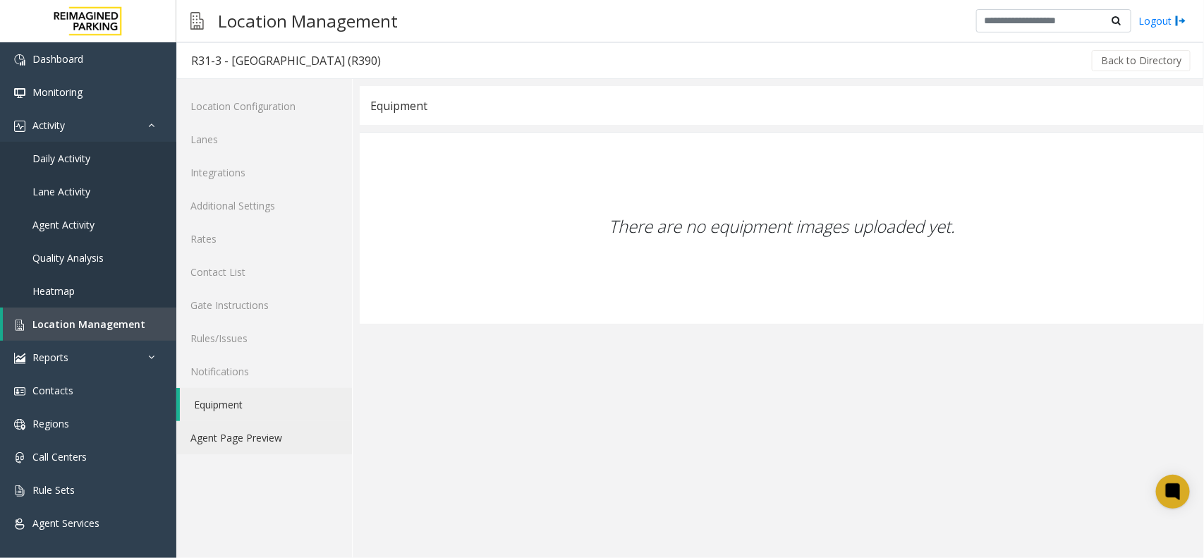
click at [250, 432] on link "Agent Page Preview" at bounding box center [264, 437] width 176 height 33
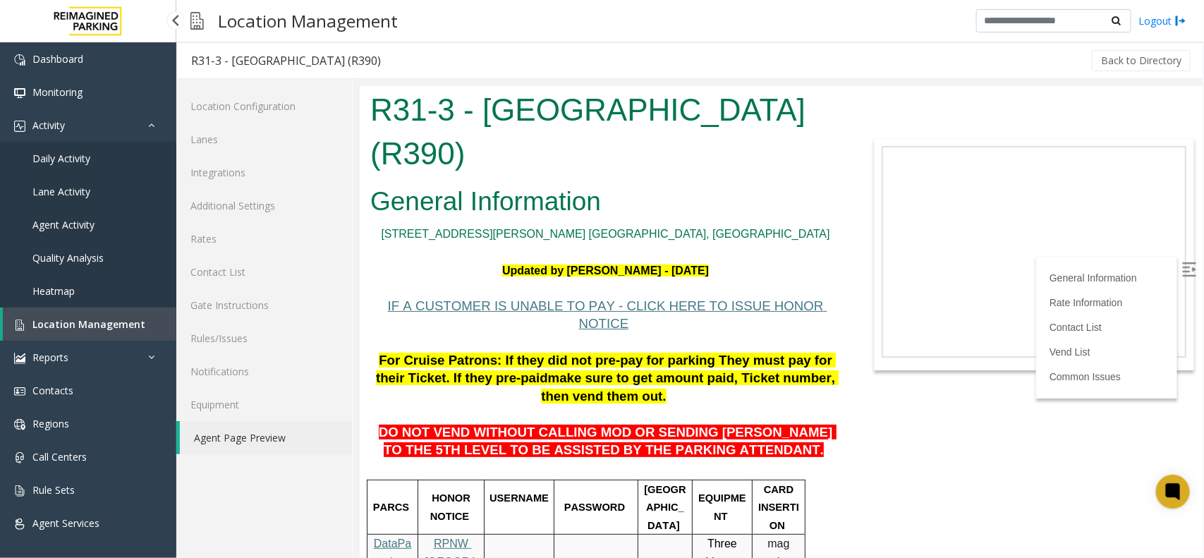
click at [54, 320] on span "Location Management" at bounding box center [88, 323] width 113 height 13
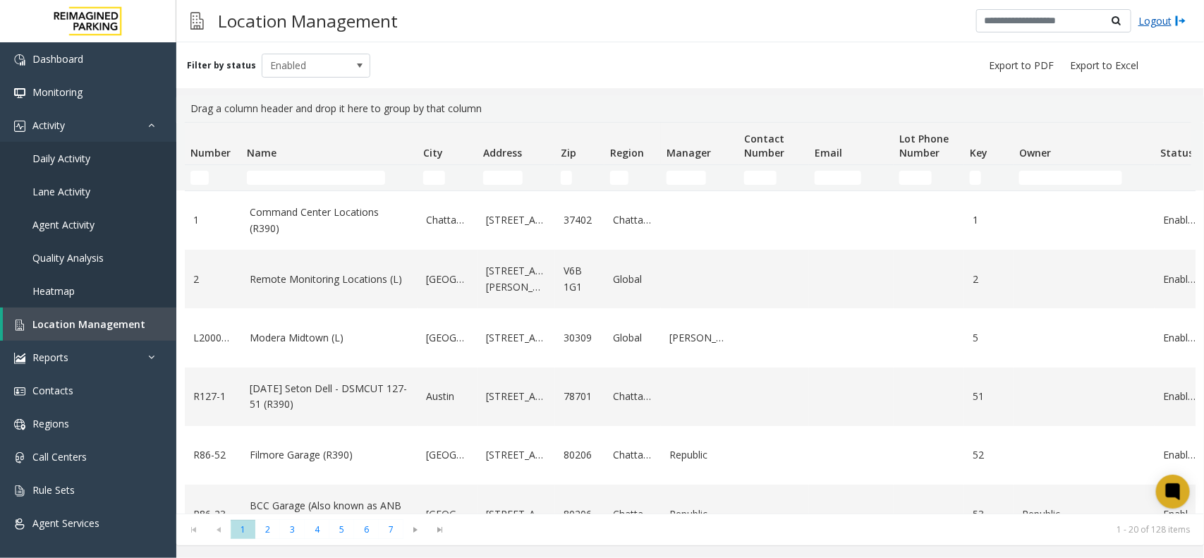
click at [1179, 29] on div "Logout" at bounding box center [1081, 21] width 210 height 24
click at [1164, 18] on link "Logout" at bounding box center [1163, 20] width 48 height 15
